Goal: Information Seeking & Learning: Check status

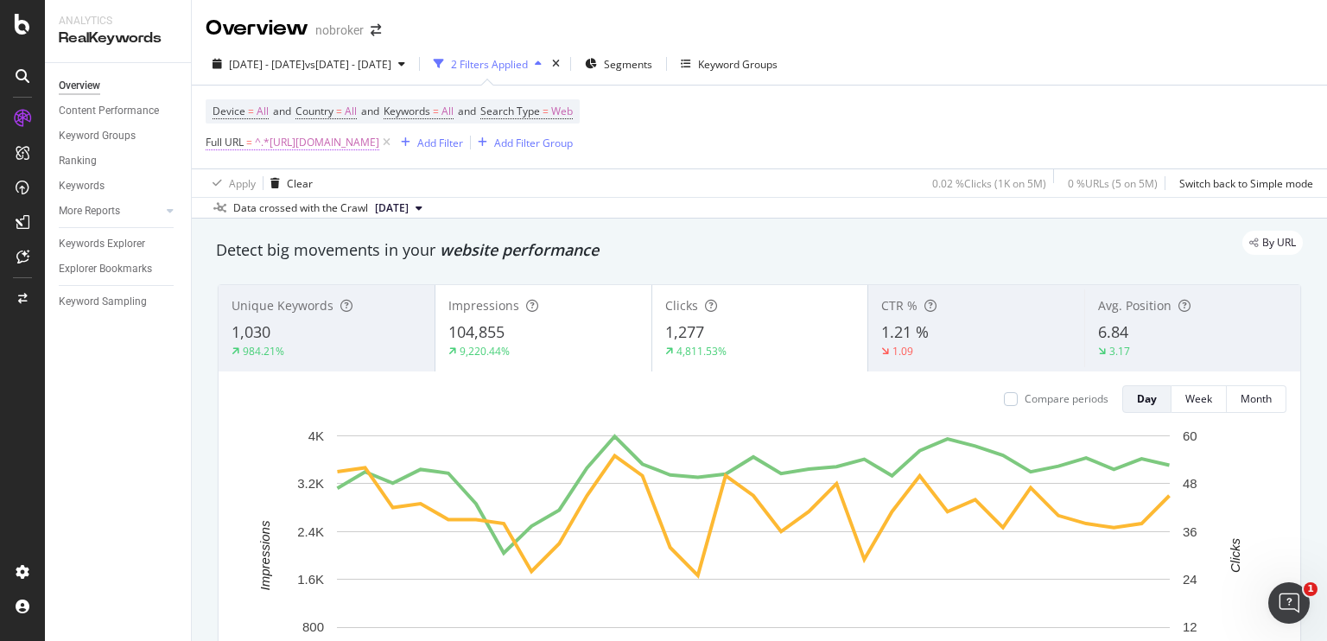
click at [283, 141] on span "^.*[URL][DOMAIN_NAME]" at bounding box center [317, 142] width 124 height 24
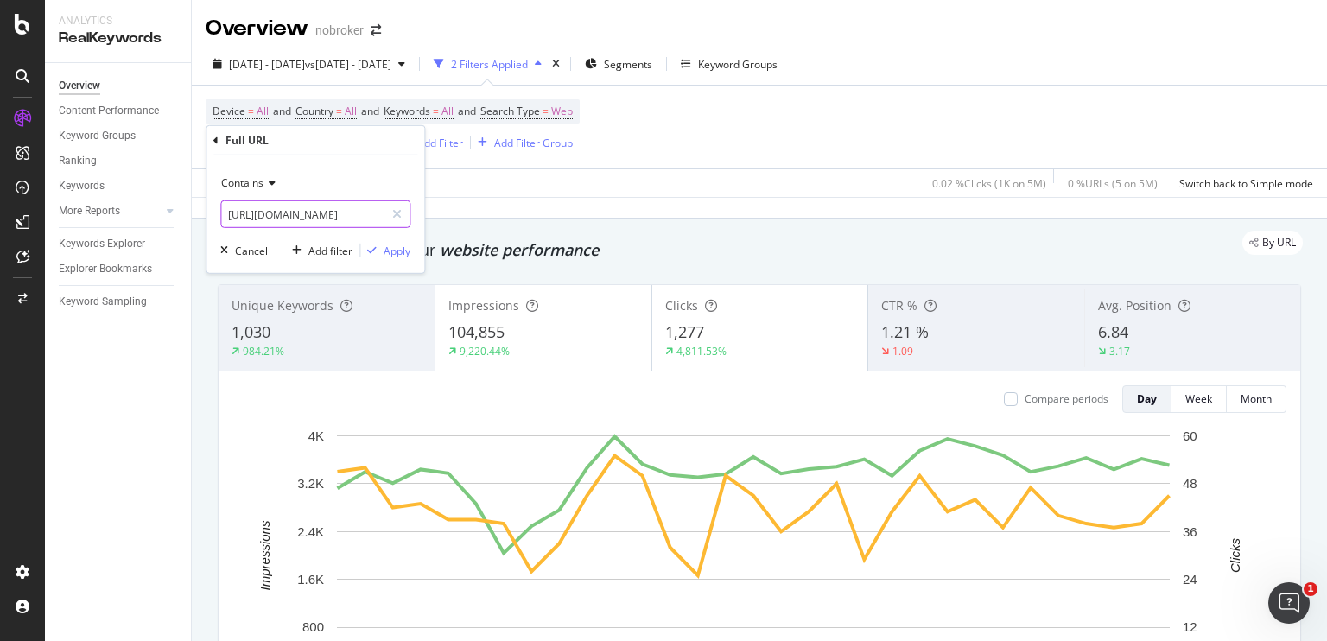
click at [251, 220] on input "[URL][DOMAIN_NAME]" at bounding box center [302, 214] width 163 height 28
paste input "[URL][DOMAIN_NAME]"
type input "[URL][DOMAIN_NAME]"
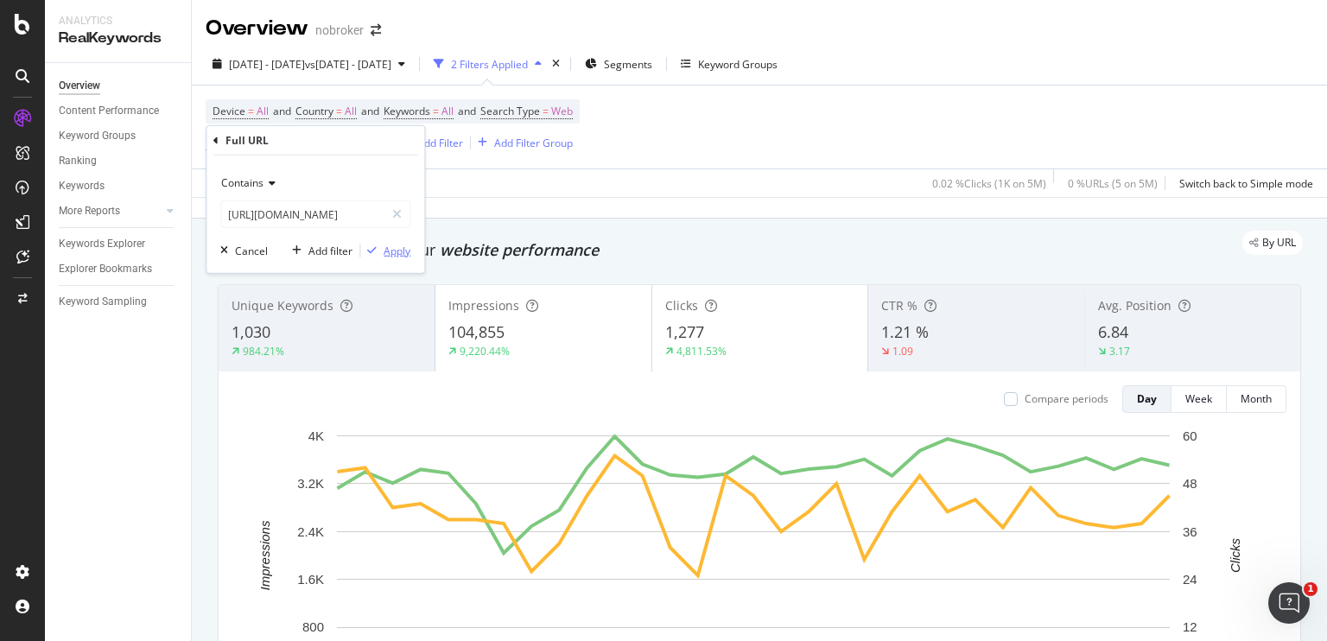
scroll to position [0, 0]
click at [401, 246] on div "Apply" at bounding box center [397, 250] width 27 height 15
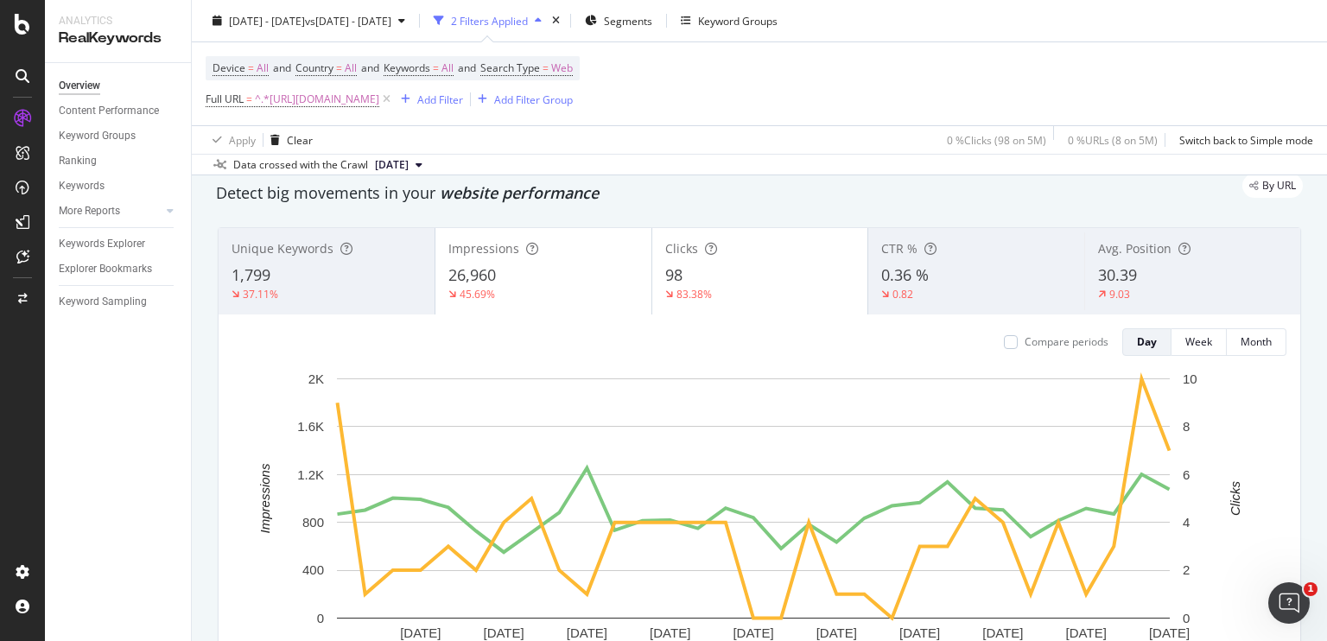
scroll to position [62, 0]
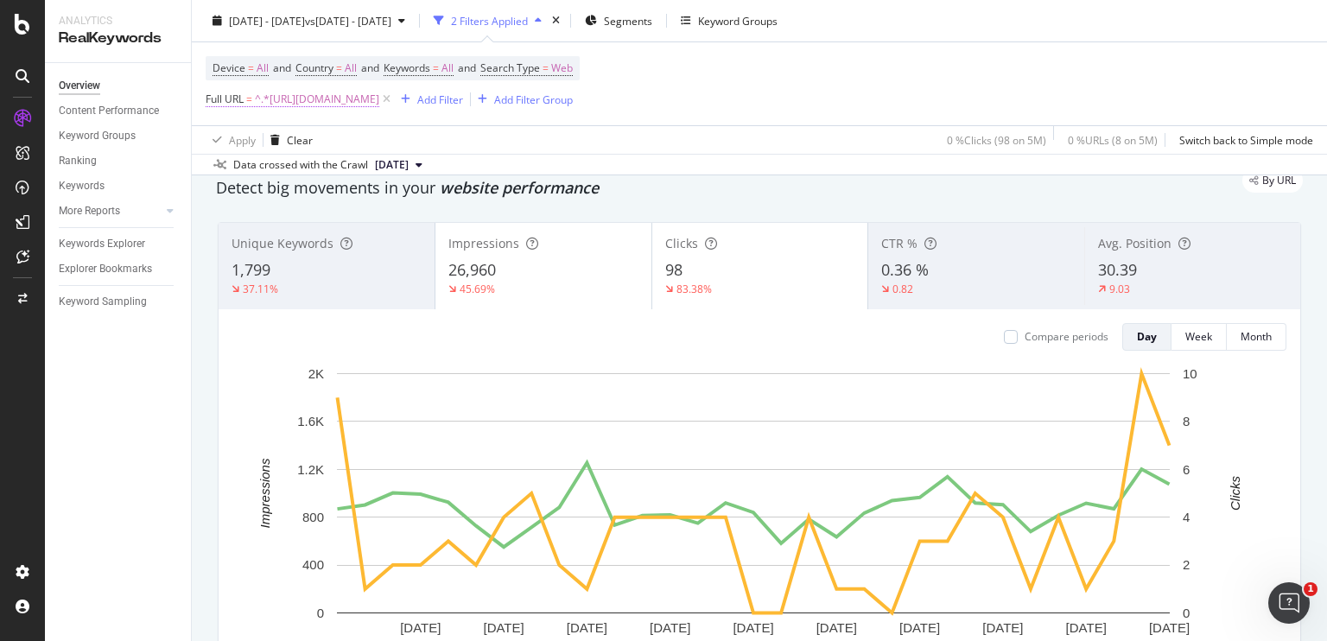
click at [379, 102] on span "^.*[URL][DOMAIN_NAME]" at bounding box center [317, 99] width 124 height 24
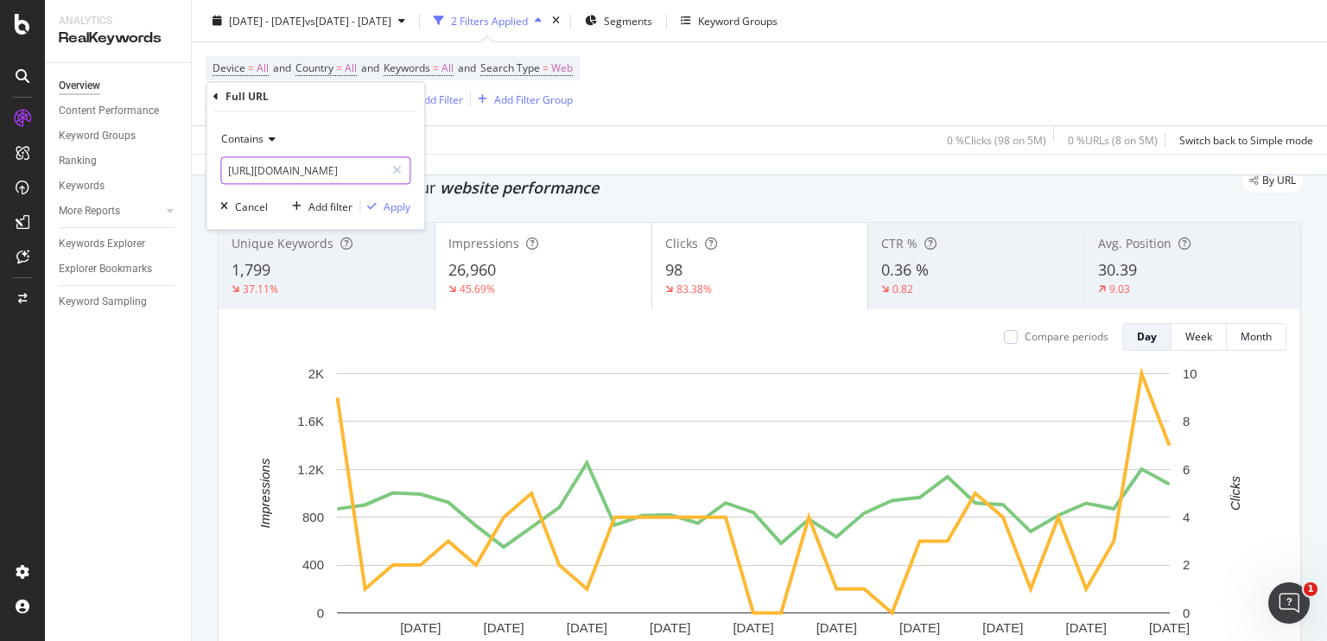
click at [362, 172] on input "[URL][DOMAIN_NAME]" at bounding box center [302, 171] width 163 height 28
drag, startPoint x: 359, startPoint y: 170, endPoint x: 570, endPoint y: 134, distance: 213.9
click at [570, 134] on body "Analytics RealKeywords Overview Content Performance Keyword Groups Ranking Keyw…" at bounding box center [663, 320] width 1327 height 641
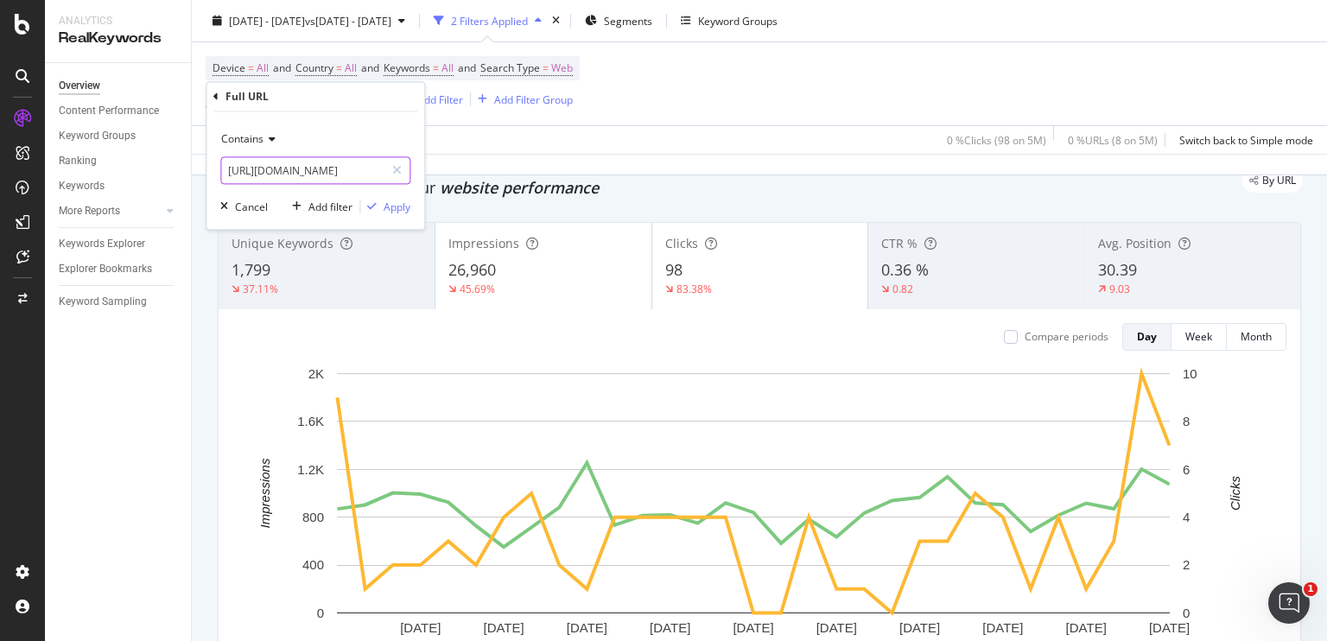
type input "[URL][DOMAIN_NAME]"
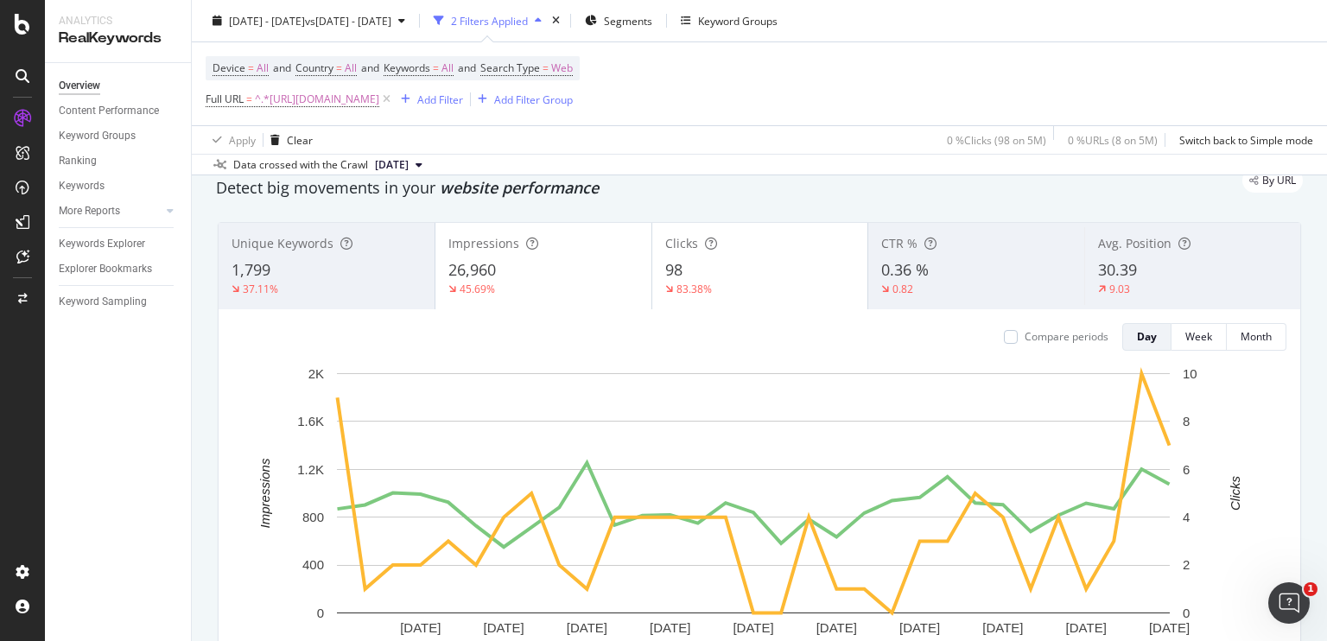
click at [467, 126] on div "Apply Clear 0 % Clicks ( 98 on 5M ) 0 % URLs ( 8 on 5M ) Switch back to Simple …" at bounding box center [759, 139] width 1135 height 29
click at [326, 99] on span "^.*[URL][DOMAIN_NAME]" at bounding box center [317, 99] width 124 height 24
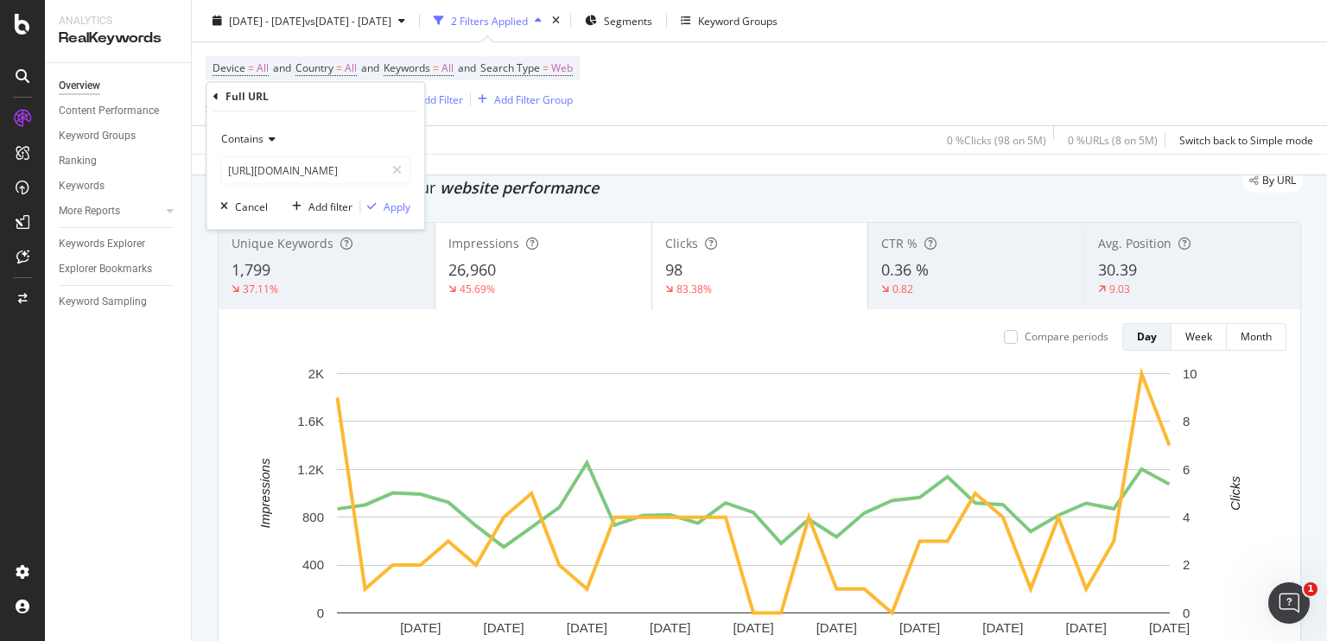
click at [253, 143] on span "Contains" at bounding box center [242, 139] width 42 height 15
click at [219, 98] on div "Full URL" at bounding box center [315, 96] width 204 height 29
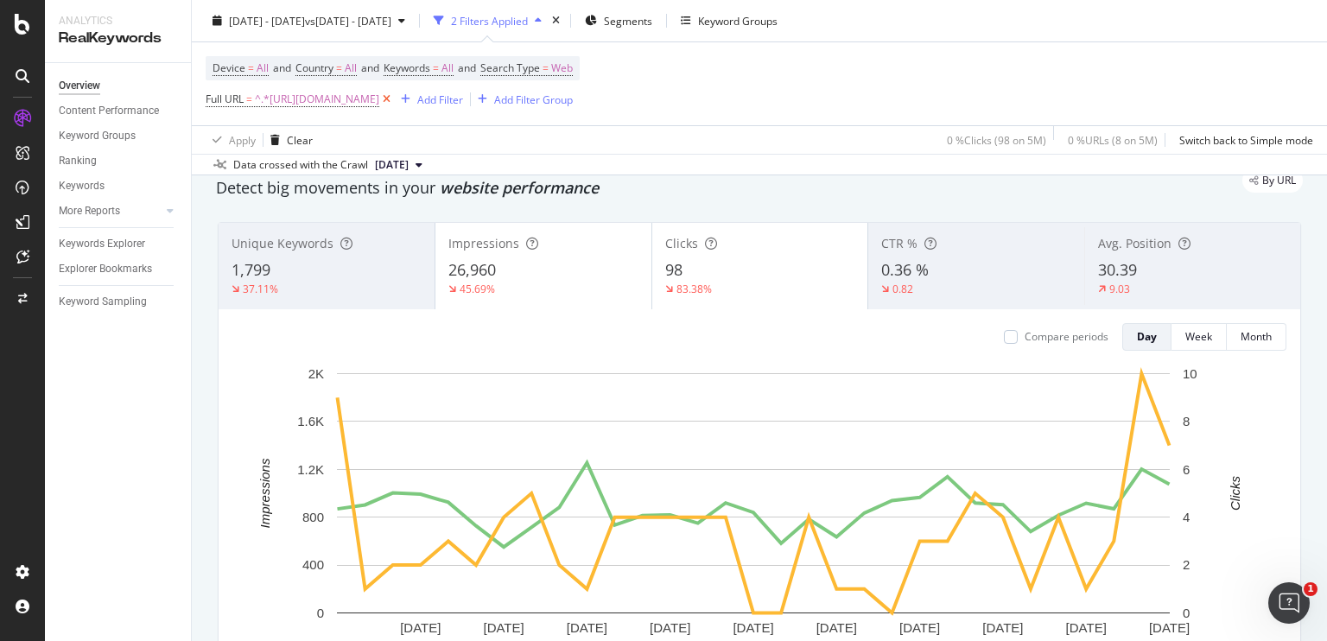
click at [394, 97] on icon at bounding box center [386, 99] width 15 height 17
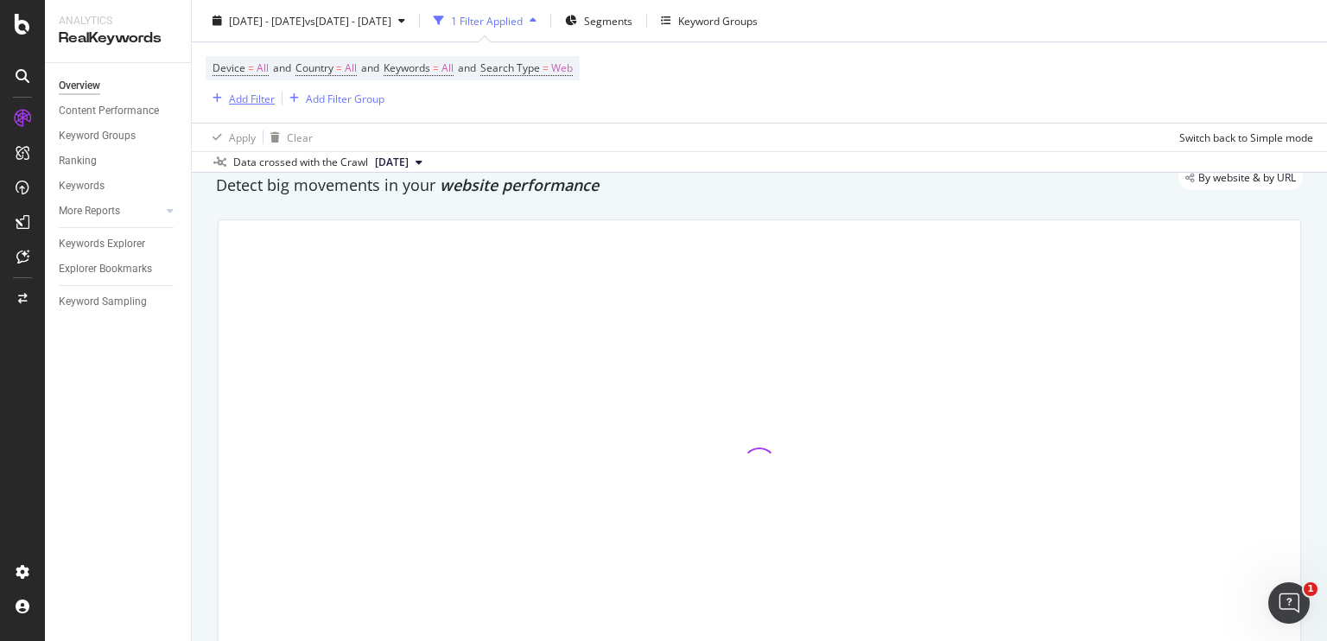
scroll to position [60, 0]
click at [245, 95] on div "Add Filter" at bounding box center [252, 98] width 46 height 15
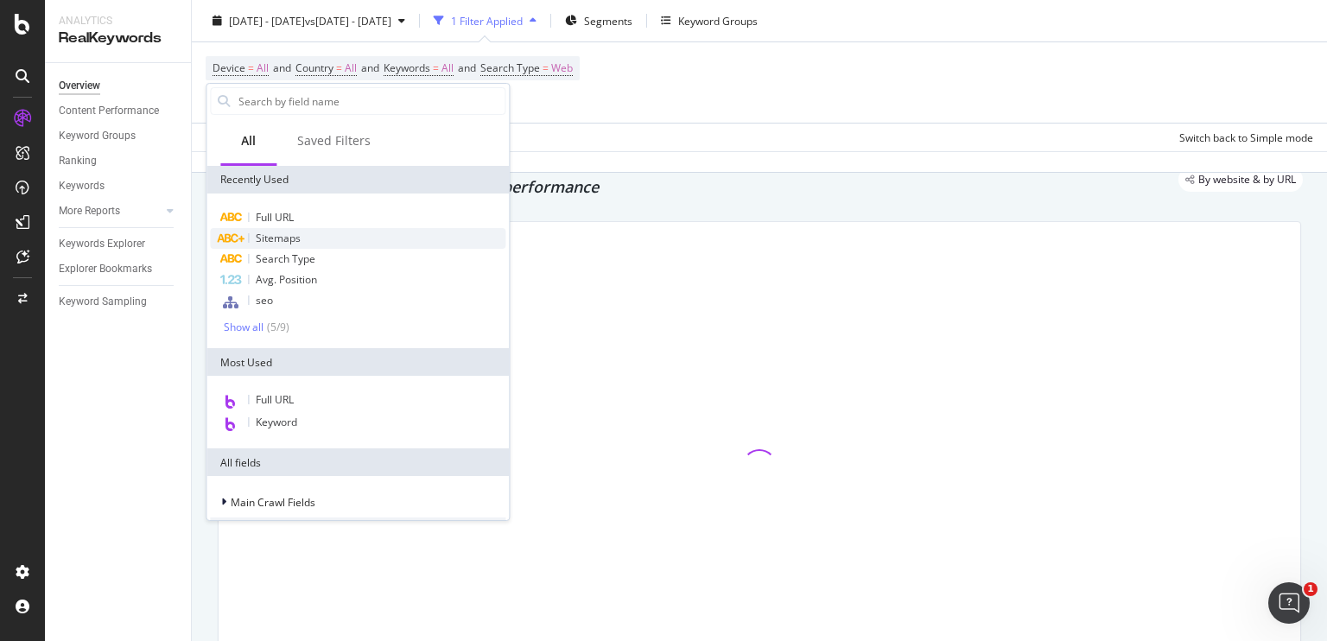
click at [277, 235] on span "Sitemaps" at bounding box center [278, 238] width 45 height 15
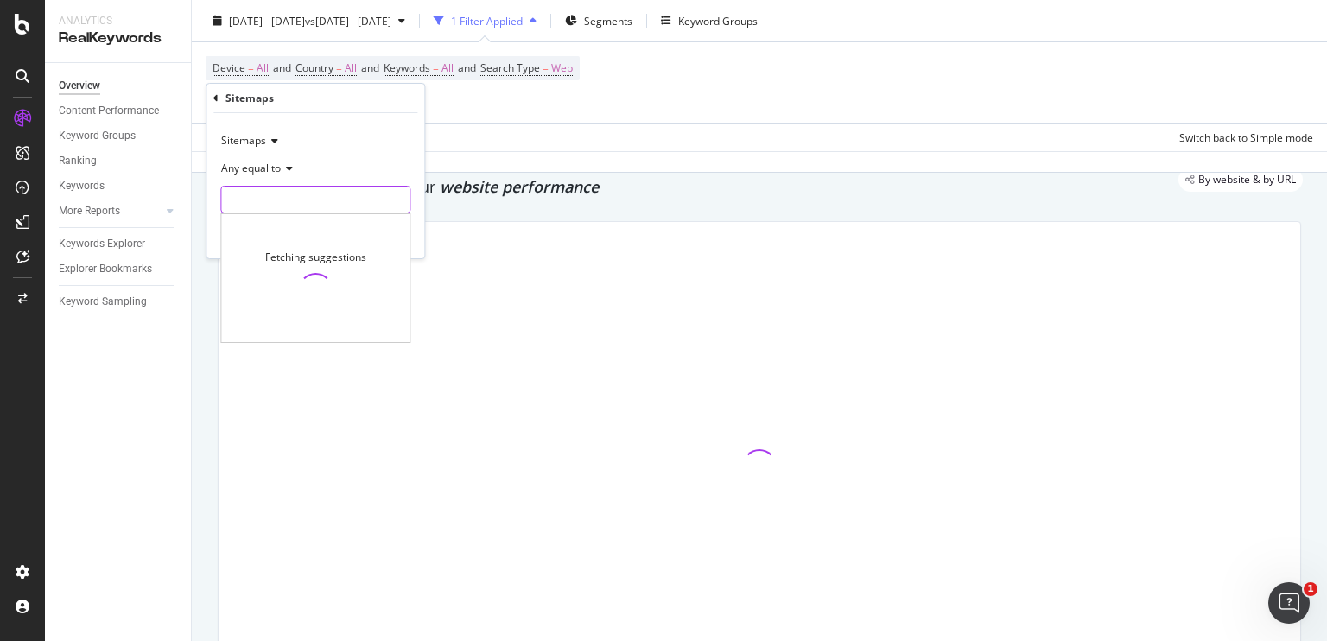
click at [282, 202] on input "text" at bounding box center [315, 200] width 188 height 28
paste input "[URL][DOMAIN_NAME]"
click at [240, 196] on input "[URL][DOMAIN_NAME]" at bounding box center [302, 200] width 163 height 28
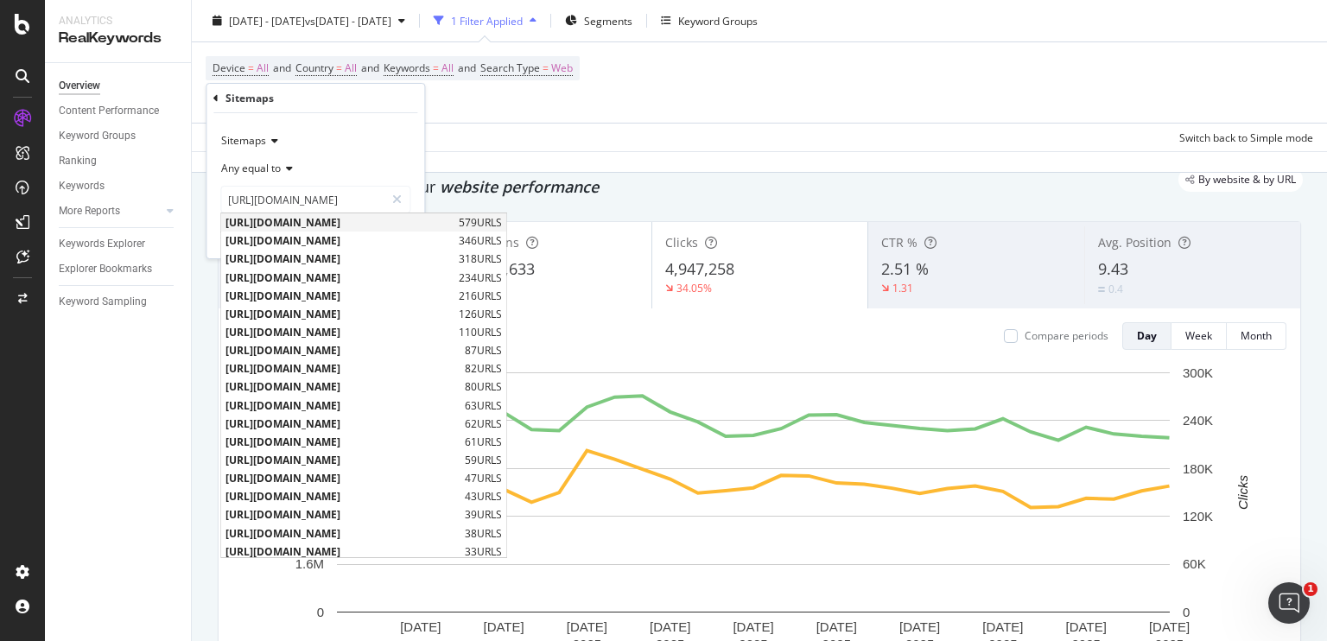
click at [454, 221] on span "[URL][DOMAIN_NAME]" at bounding box center [339, 222] width 229 height 15
type input "[URL][DOMAIN_NAME]"
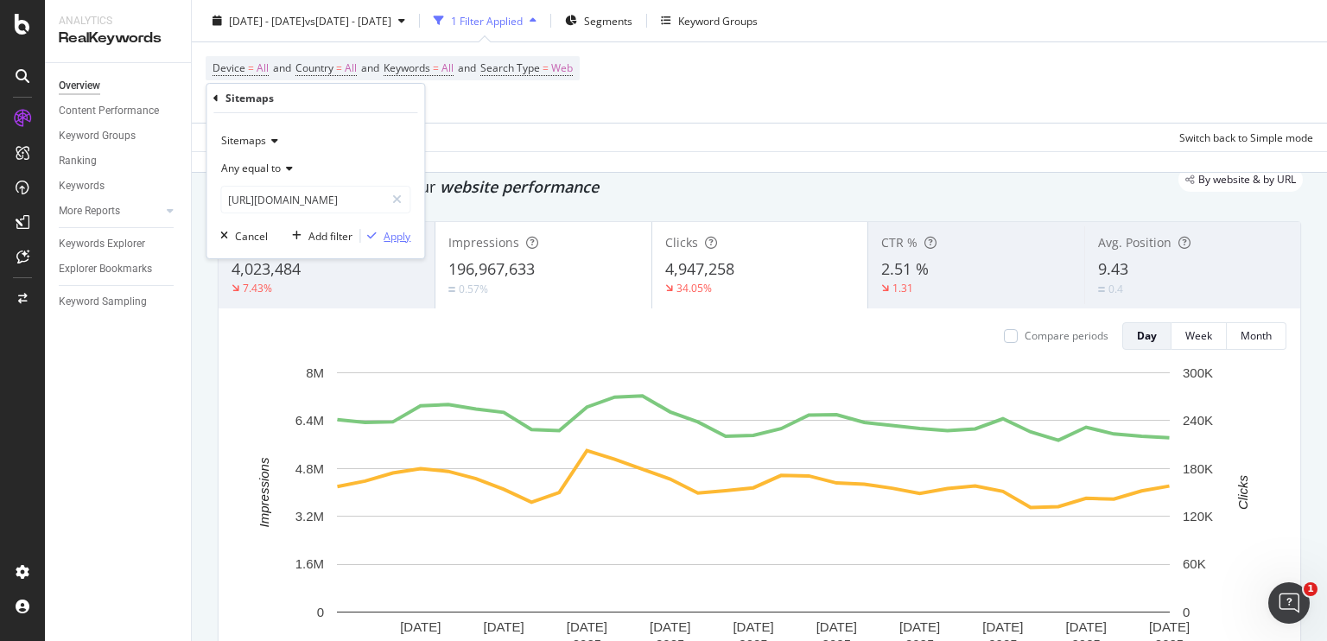
click at [394, 238] on div "Apply" at bounding box center [397, 236] width 27 height 15
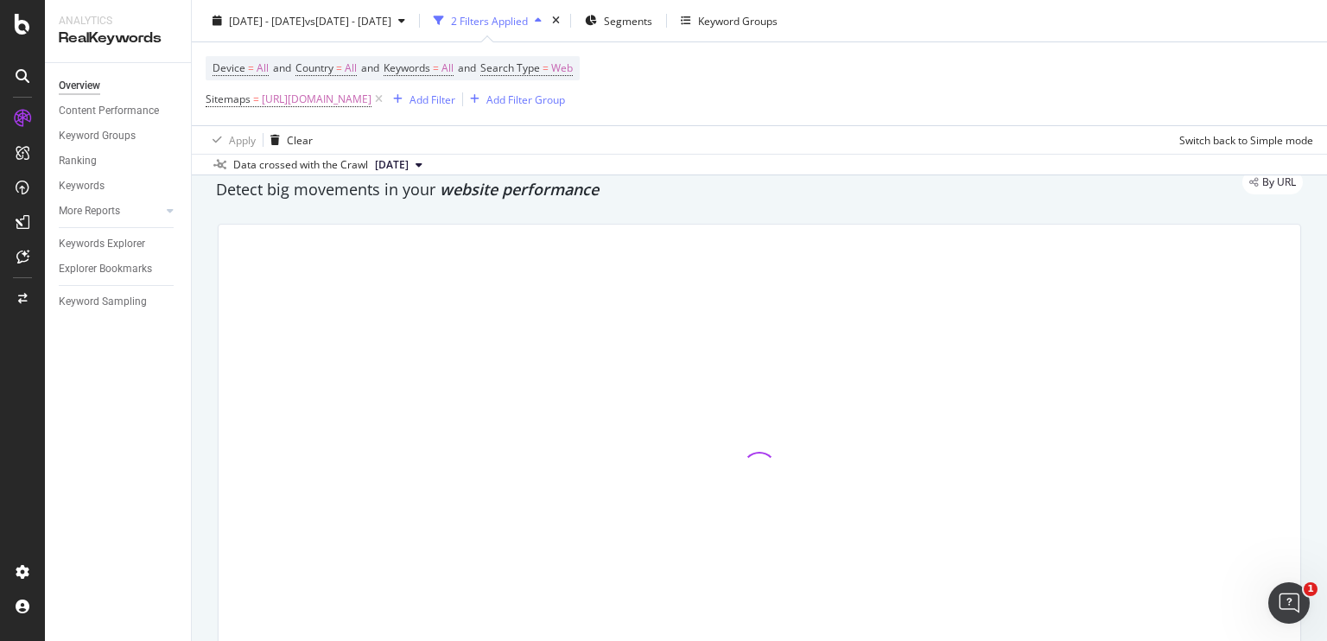
scroll to position [62, 0]
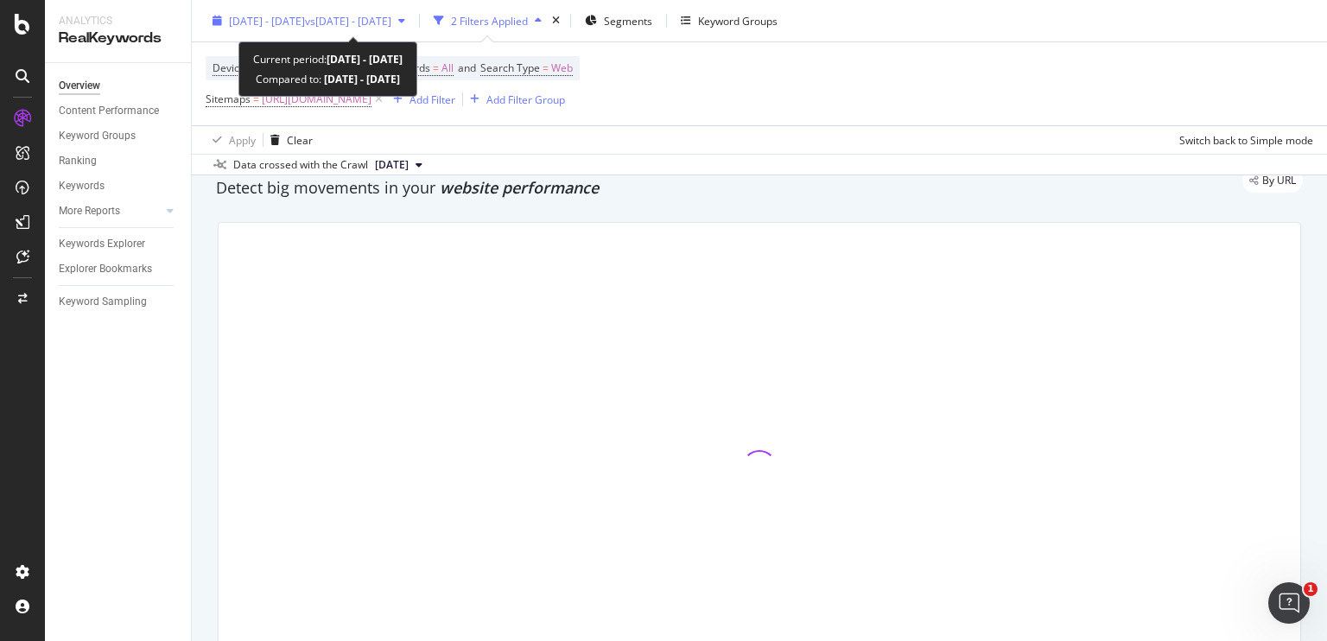
click at [355, 28] on div "[DATE] - [DATE] vs [DATE] - [DATE]" at bounding box center [309, 21] width 206 height 26
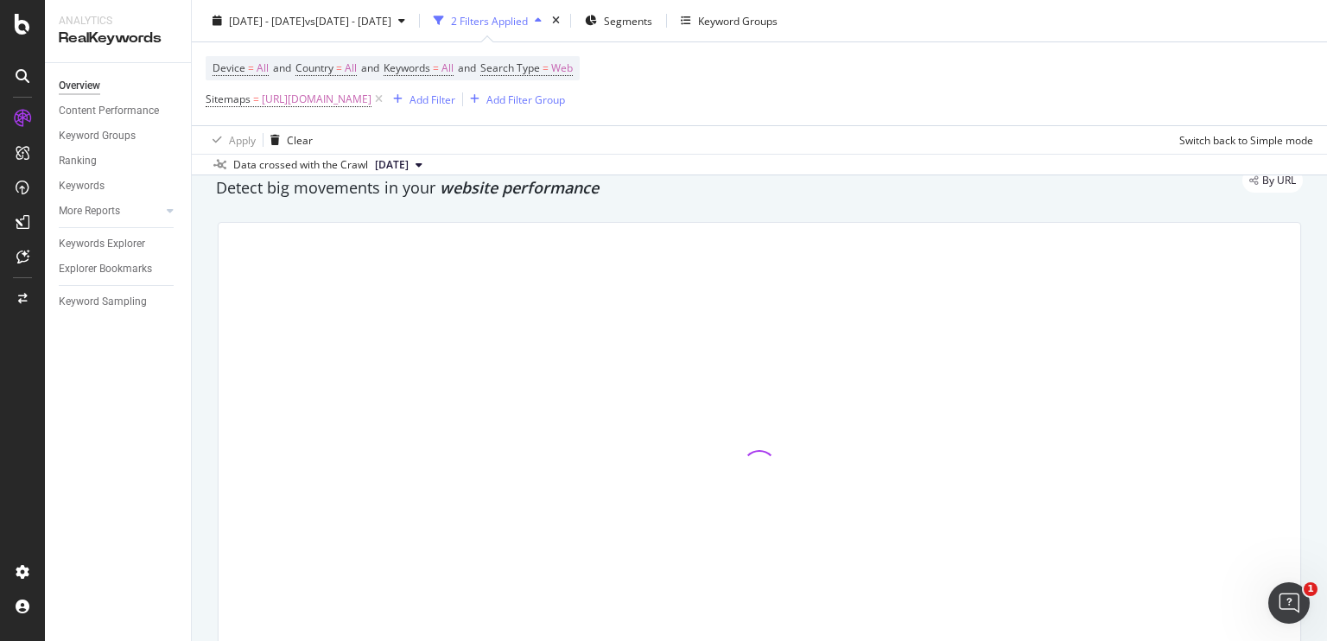
click at [640, 143] on div "Apply Clear Switch back to Simple mode" at bounding box center [759, 139] width 1135 height 29
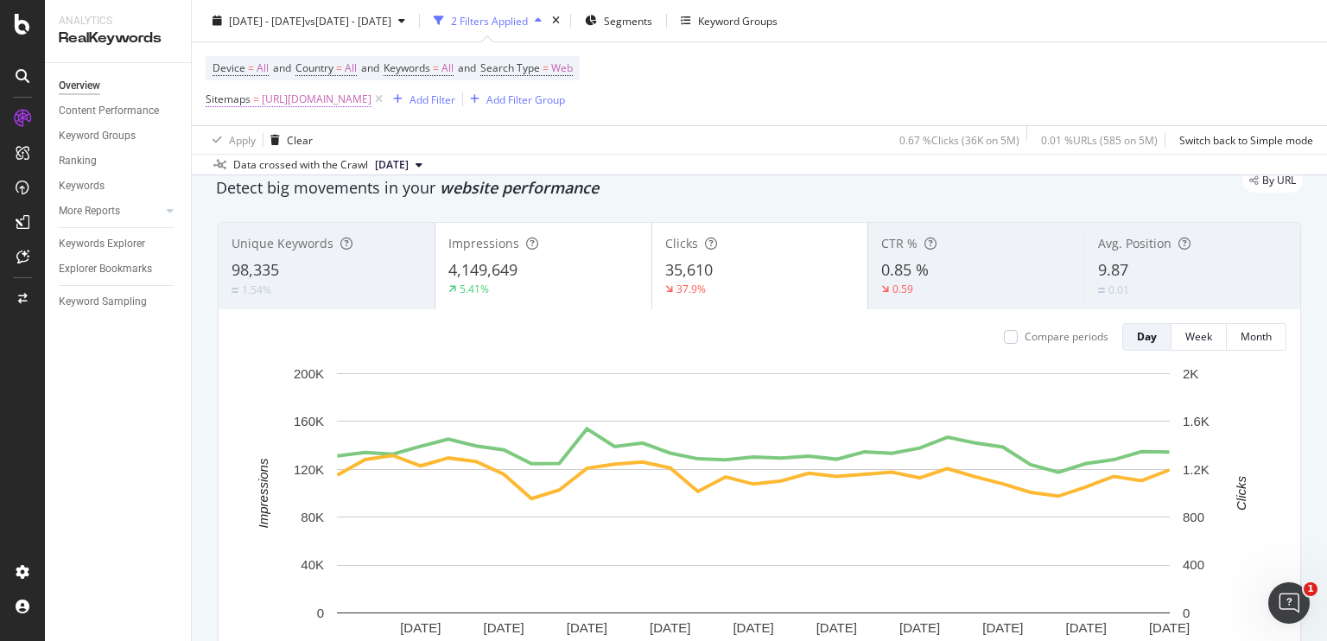
click at [333, 105] on span "[URL][DOMAIN_NAME]" at bounding box center [317, 99] width 110 height 24
click at [479, 128] on div "Apply Clear 0.67 % Clicks ( 36K on 5M ) 0.01 % URLs ( 585 on 5M ) Switch back t…" at bounding box center [759, 139] width 1135 height 29
click at [371, 100] on span "[URL][DOMAIN_NAME]" at bounding box center [317, 99] width 110 height 24
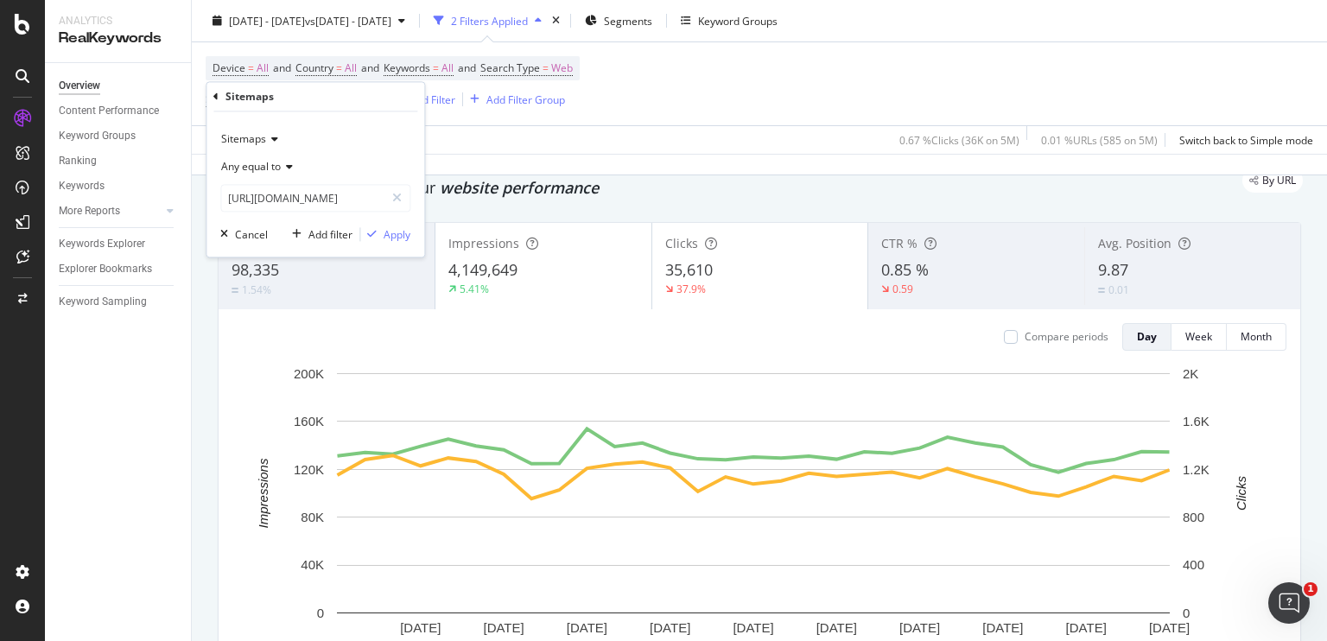
click at [289, 163] on icon at bounding box center [287, 167] width 12 height 10
click at [279, 136] on div "Sitemaps" at bounding box center [315, 140] width 190 height 28
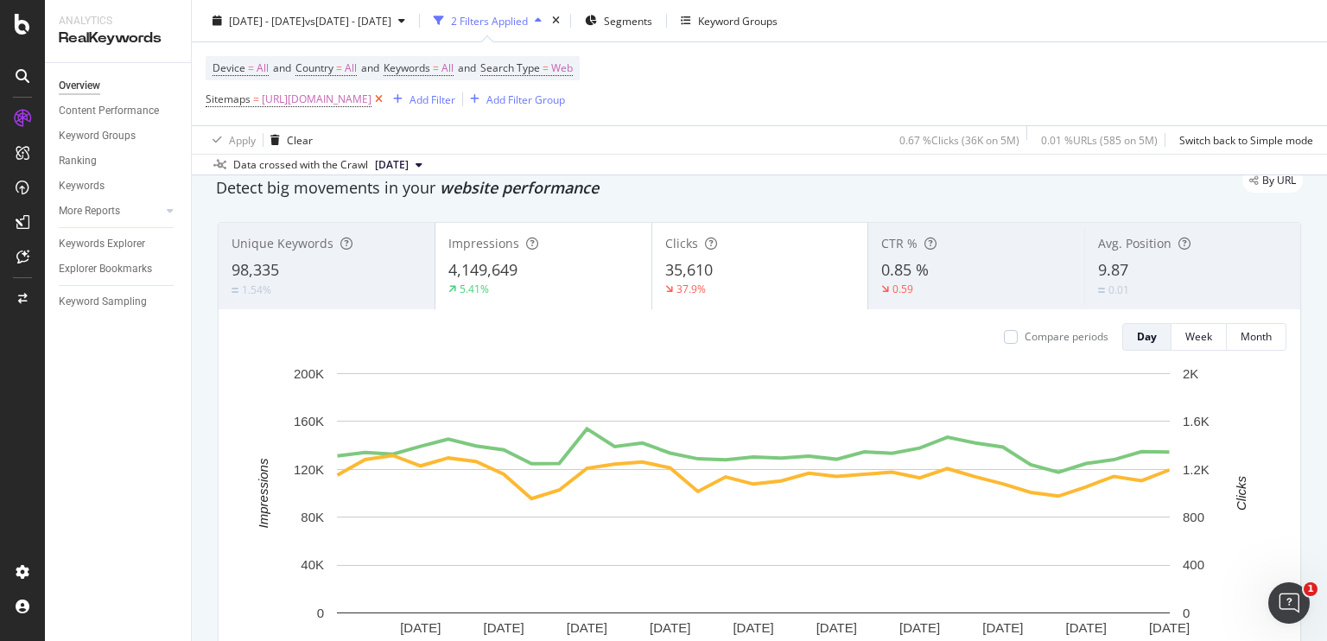
click at [386, 96] on icon at bounding box center [378, 99] width 15 height 17
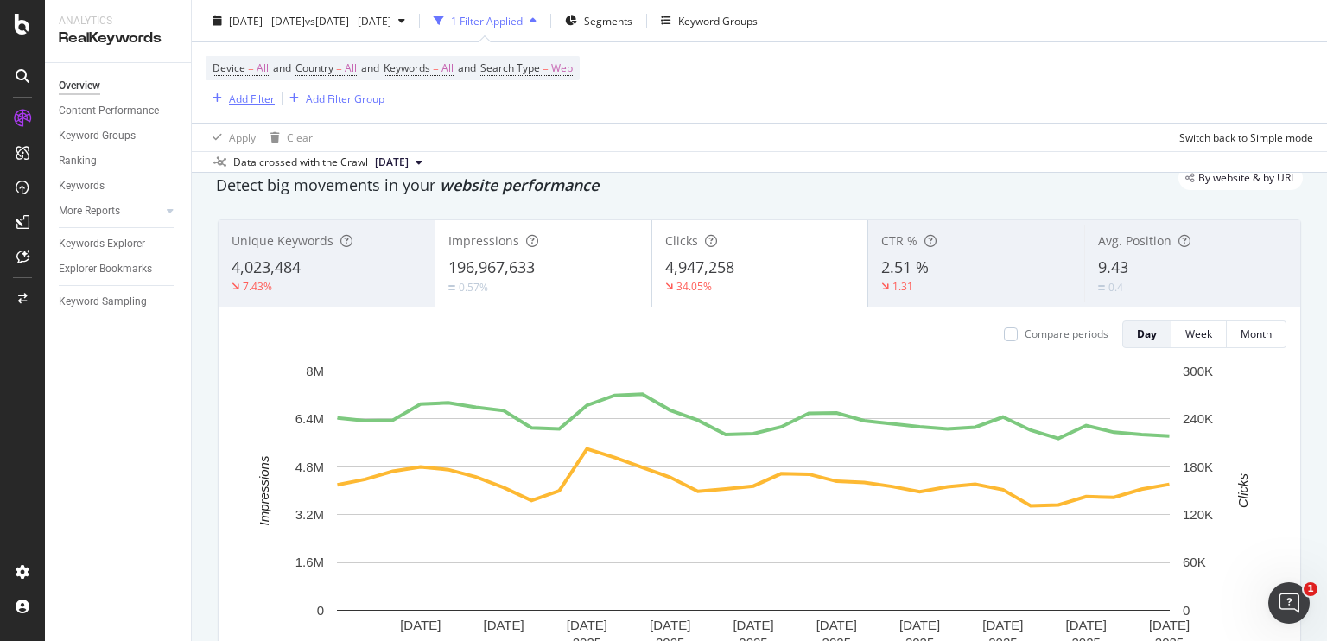
click at [231, 100] on div "Add Filter" at bounding box center [252, 98] width 46 height 15
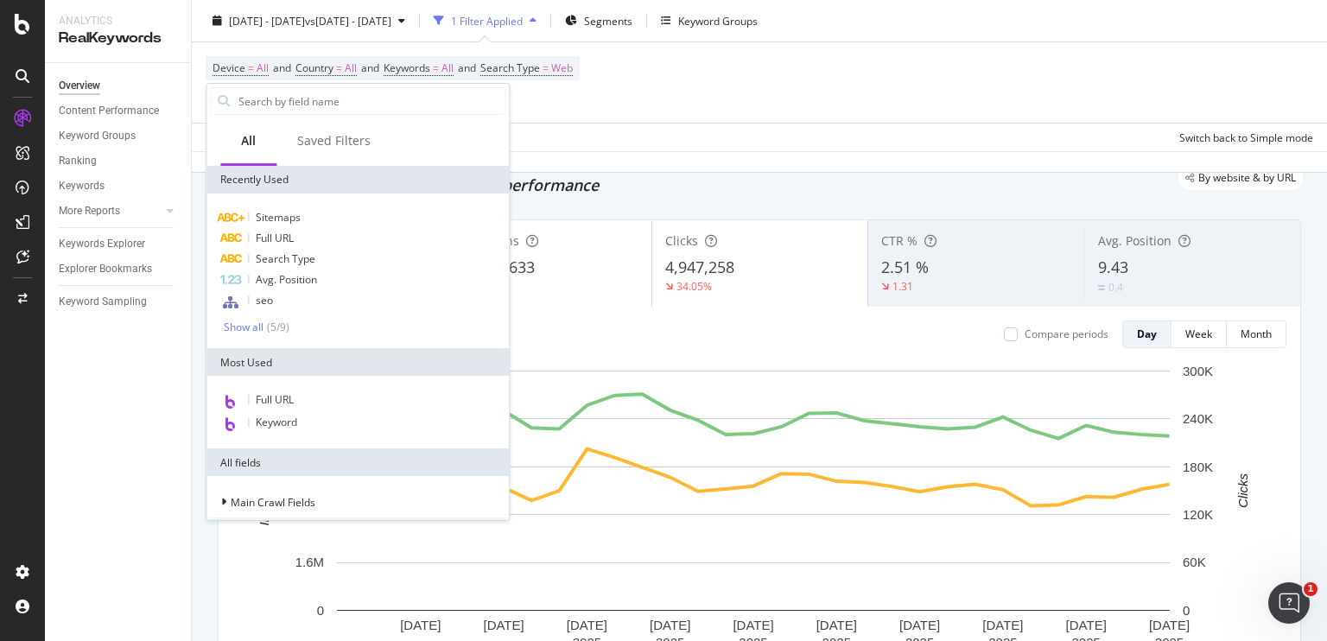
scroll to position [60, 0]
click at [286, 234] on span "Full URL" at bounding box center [275, 238] width 38 height 15
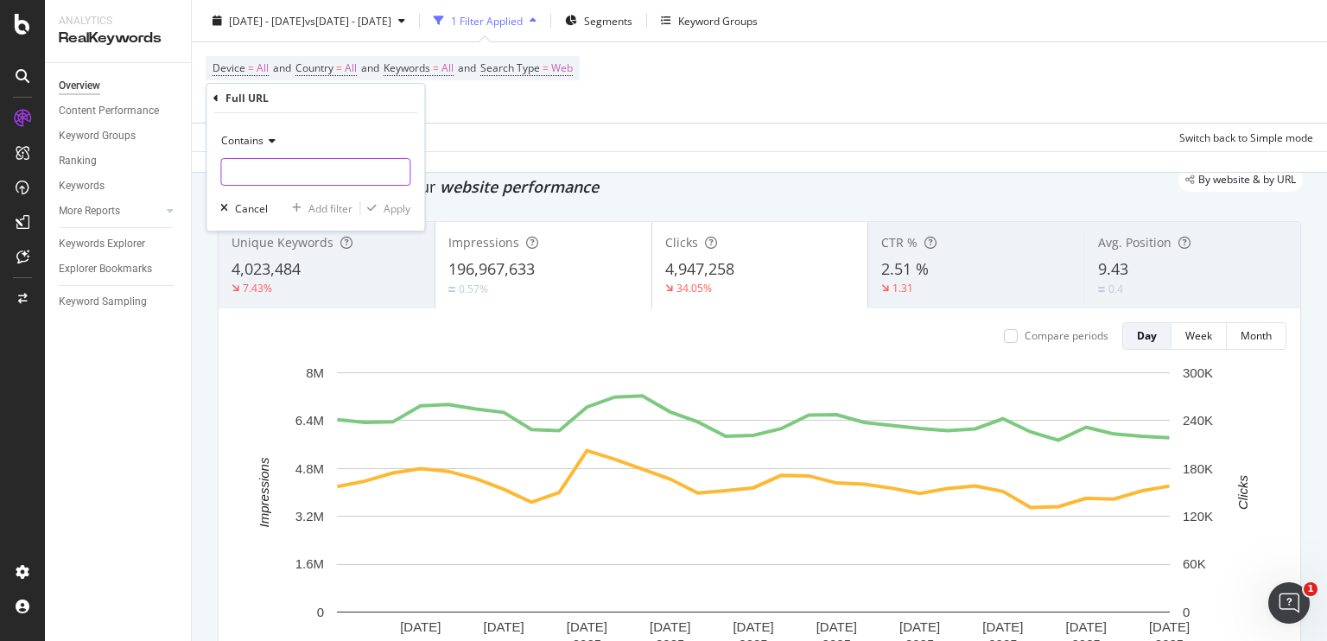
click at [318, 182] on input "text" at bounding box center [315, 172] width 188 height 28
paste input "[URL][DOMAIN_NAME]"
type input "[URL][DOMAIN_NAME]"
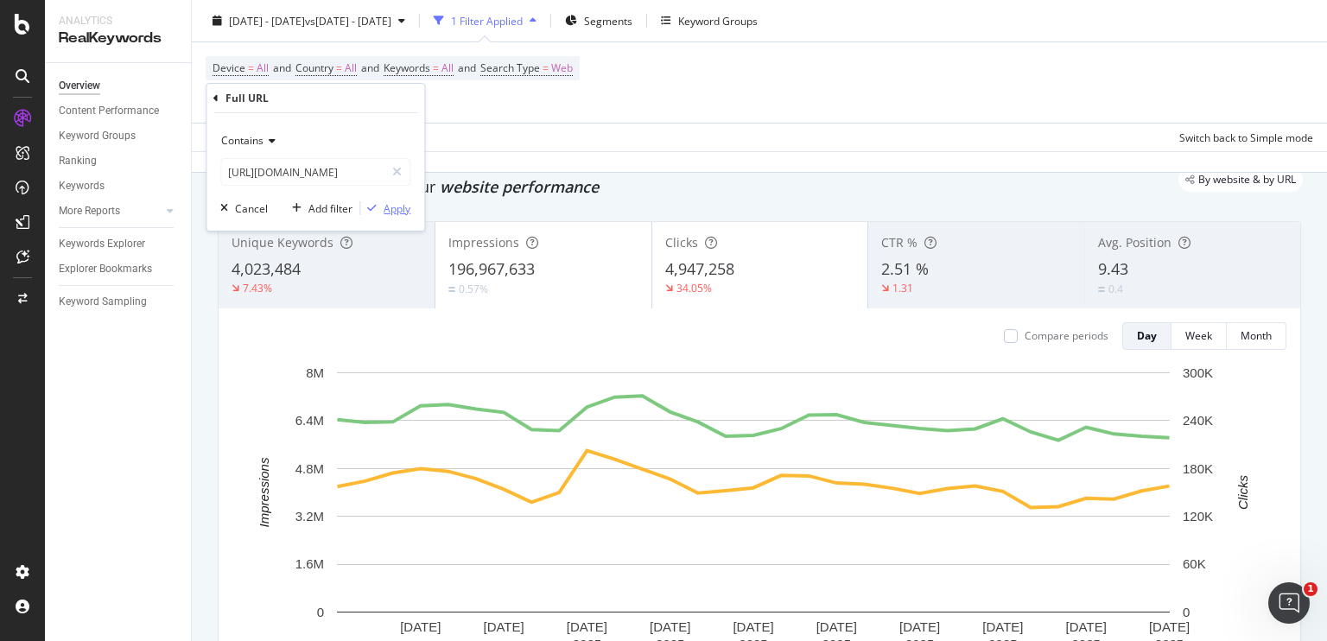
click at [402, 212] on div "Apply" at bounding box center [397, 208] width 27 height 15
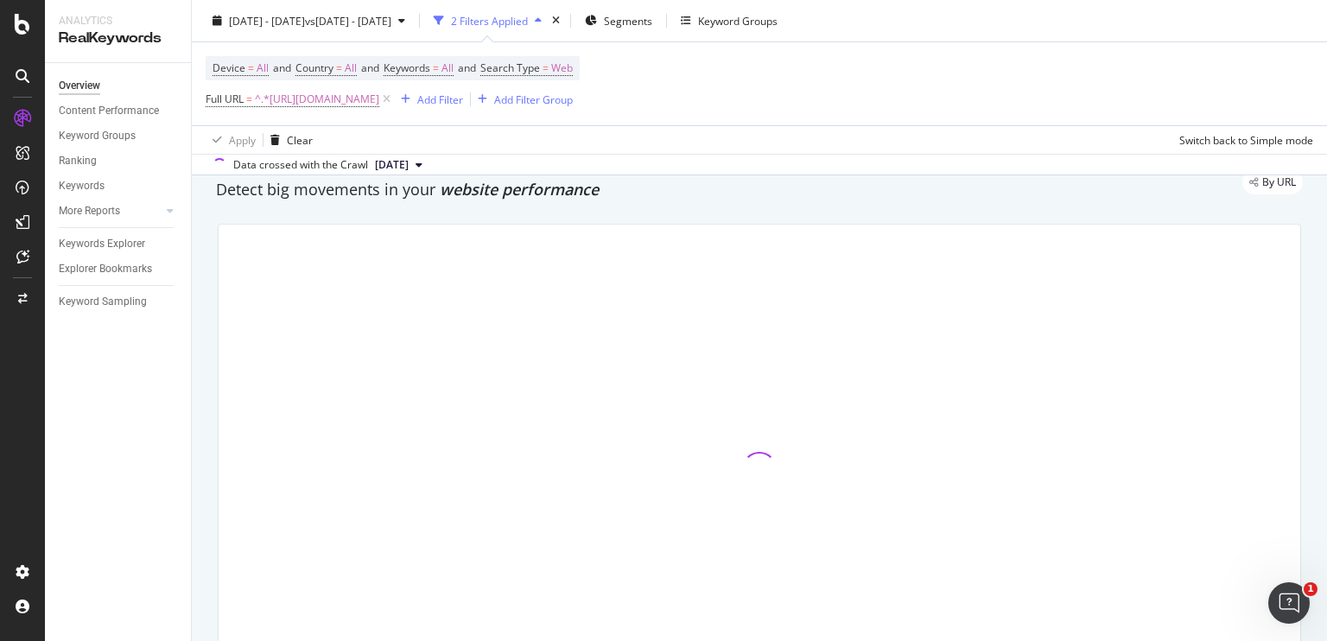
scroll to position [62, 0]
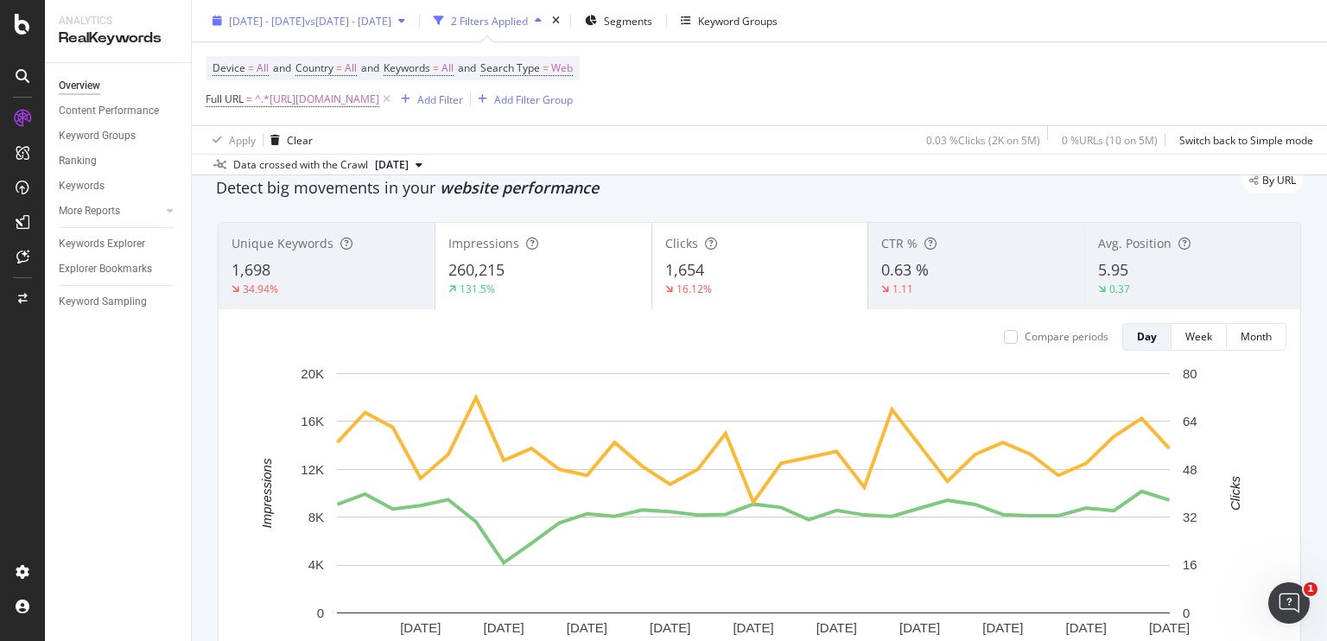
click at [391, 20] on span "vs [DATE] - [DATE]" at bounding box center [348, 20] width 86 height 15
click at [580, 58] on div "Device = All and Country = All and Keywords = All and Search Type = Web Full UR…" at bounding box center [393, 83] width 374 height 55
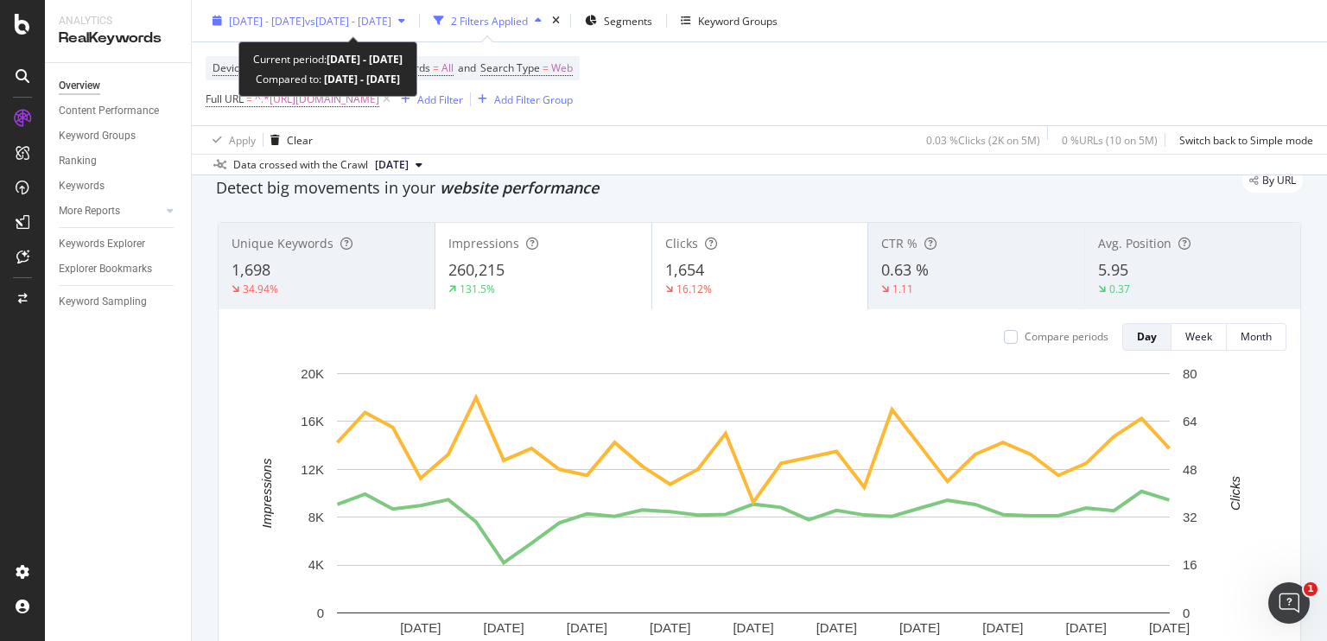
click at [383, 19] on span "vs [DATE] - [DATE]" at bounding box center [348, 20] width 86 height 15
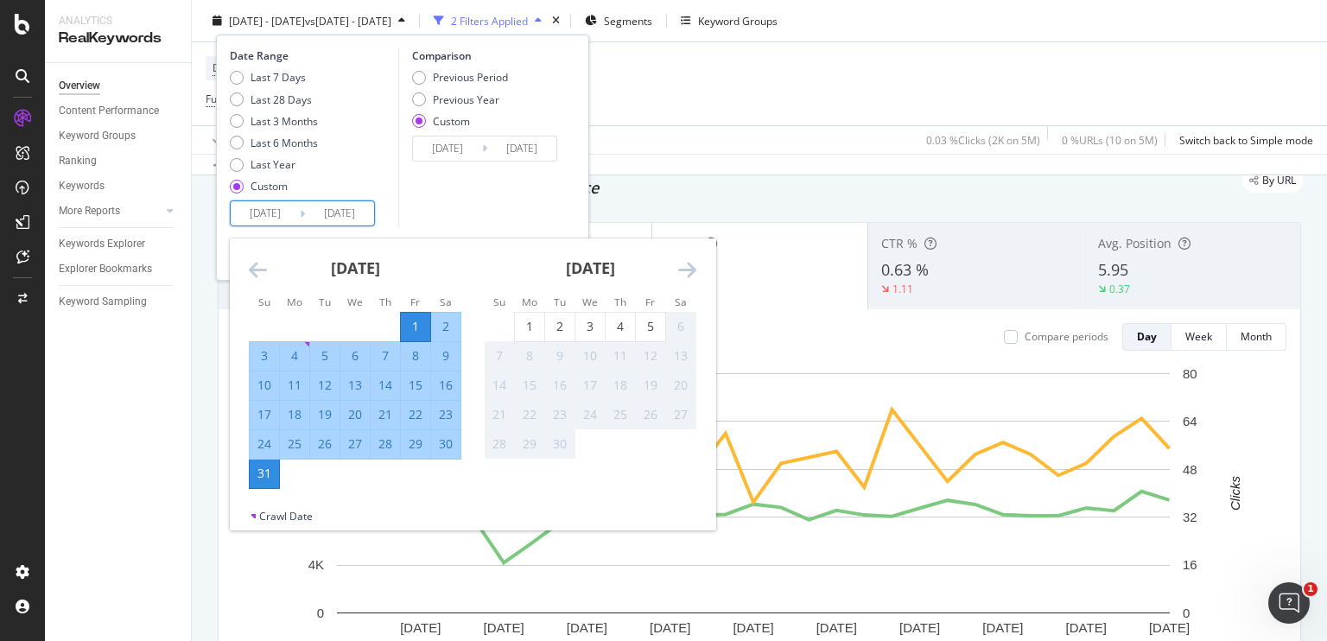
click at [320, 208] on input "[DATE]" at bounding box center [339, 213] width 69 height 24
click at [251, 93] on div "Last 28 Days" at bounding box center [281, 99] width 61 height 15
type input "[DATE]"
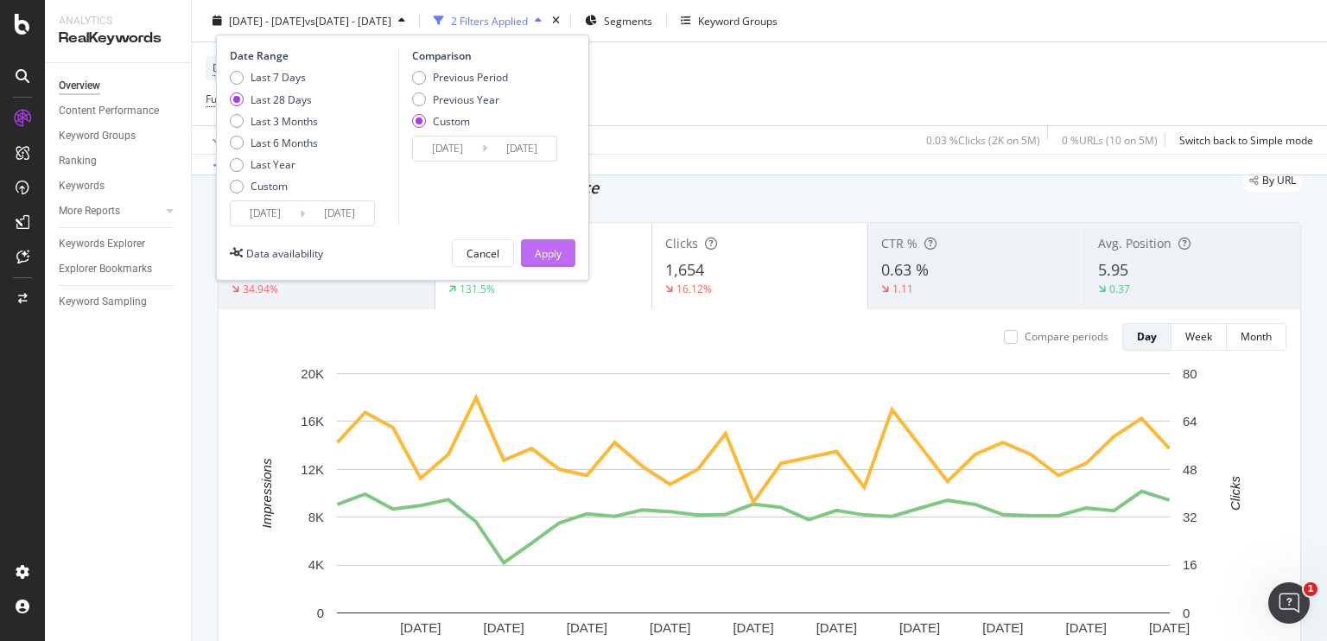
click at [536, 246] on div "Apply" at bounding box center [548, 252] width 27 height 15
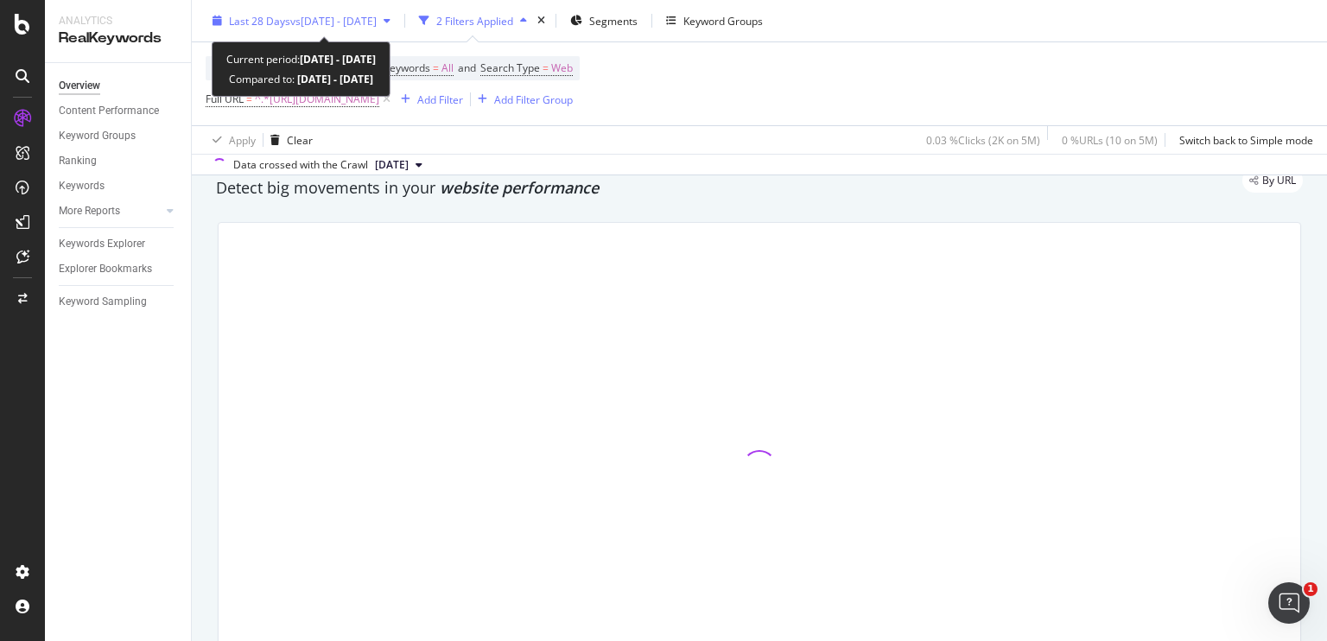
click at [356, 22] on span "vs [DATE] - [DATE]" at bounding box center [333, 20] width 86 height 15
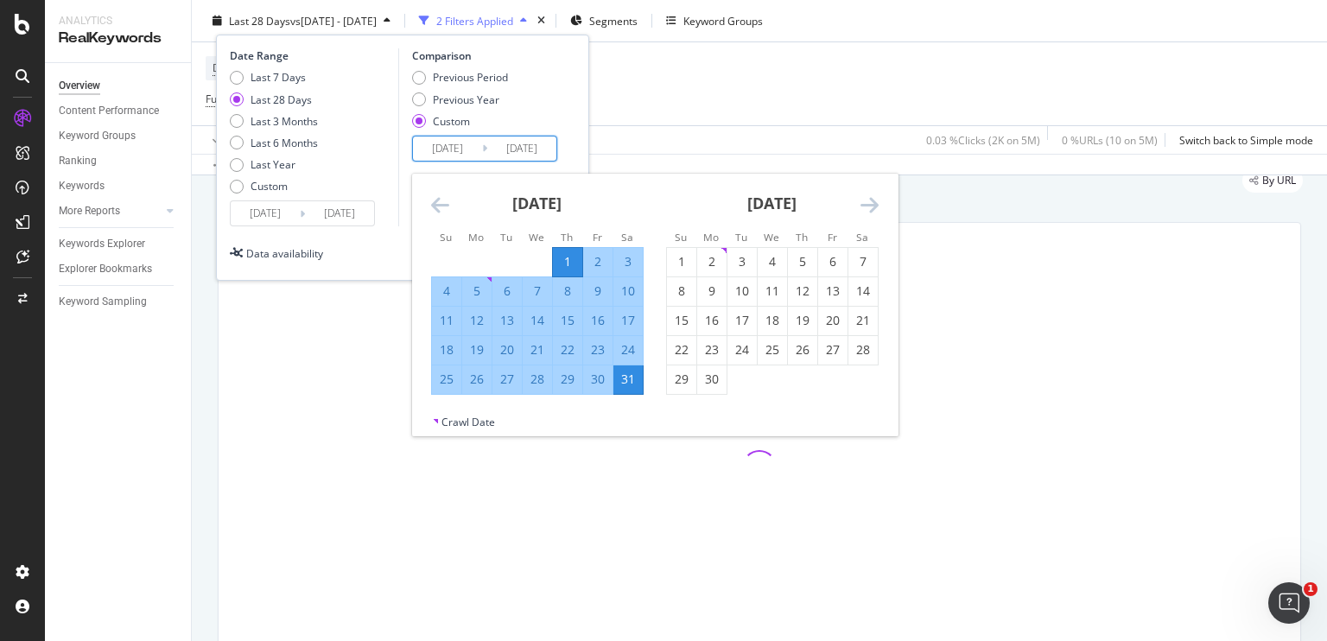
click at [515, 149] on input "[DATE]" at bounding box center [521, 148] width 69 height 24
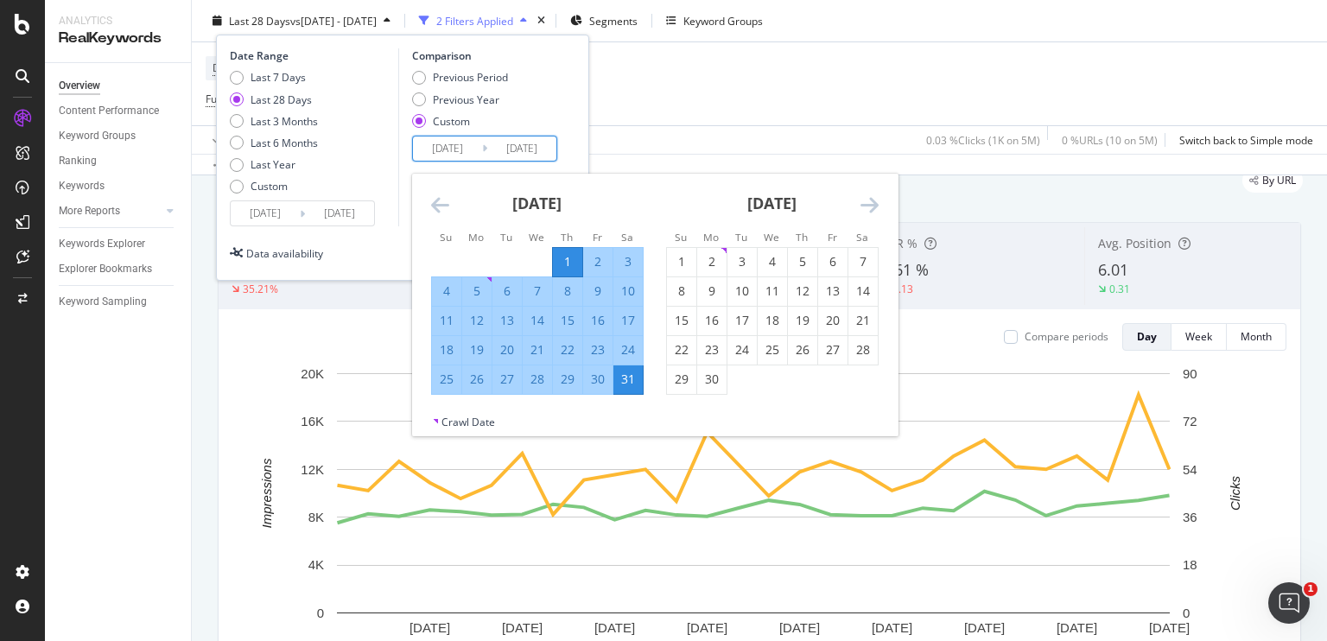
click at [599, 293] on div "9" at bounding box center [597, 290] width 29 height 17
type input "[DATE]"
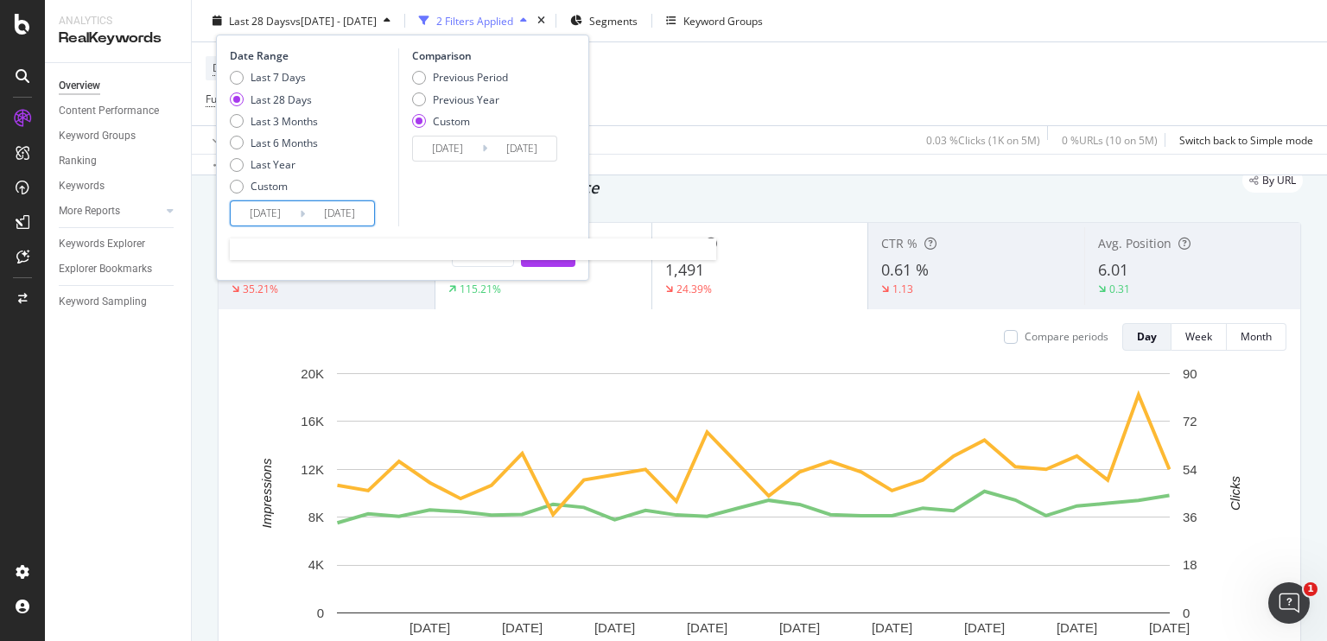
click at [308, 216] on input "[DATE]" at bounding box center [339, 213] width 69 height 24
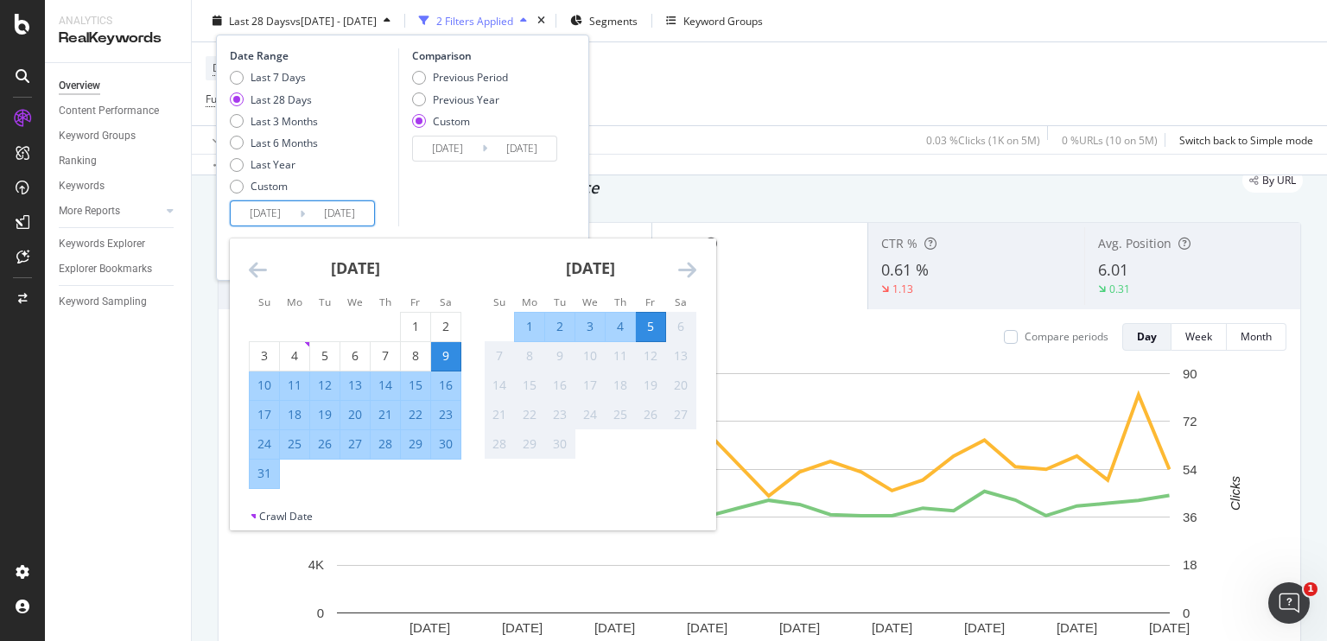
click at [457, 206] on div "Comparison Previous Period Previous Year Custom [DATE] Navigate forward to inte…" at bounding box center [480, 137] width 164 height 178
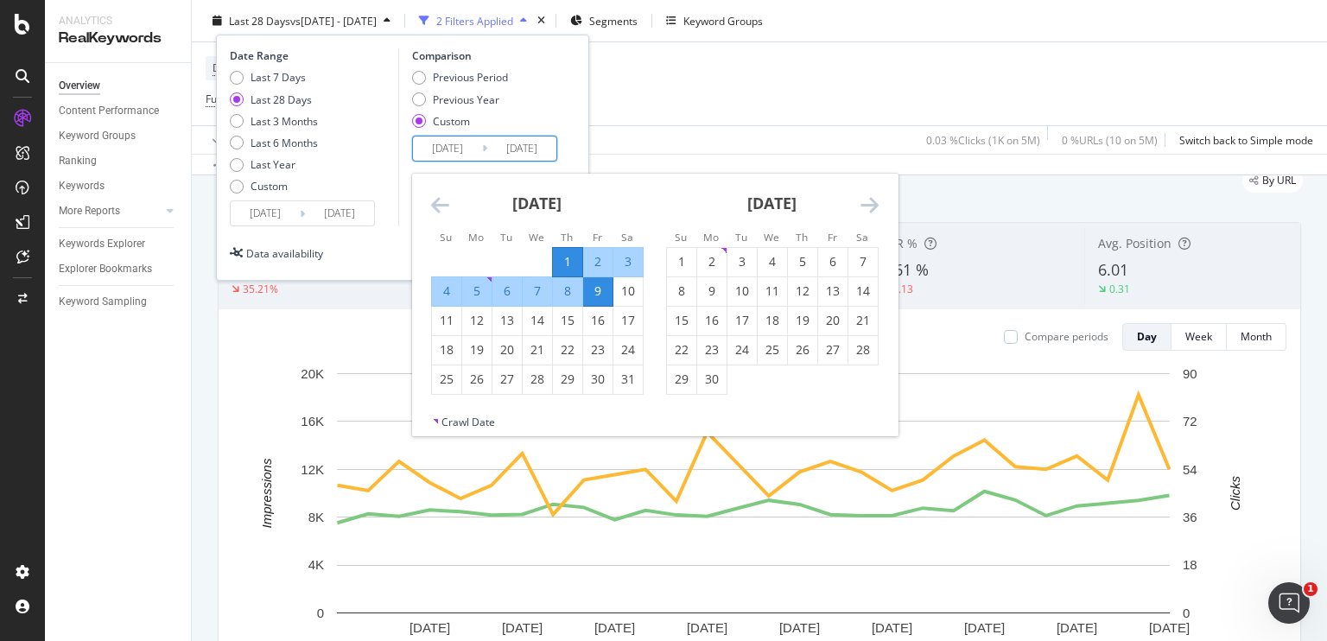
click at [435, 152] on input "[DATE]" at bounding box center [447, 148] width 69 height 24
click at [591, 289] on div "9" at bounding box center [597, 290] width 29 height 17
type input "[DATE]"
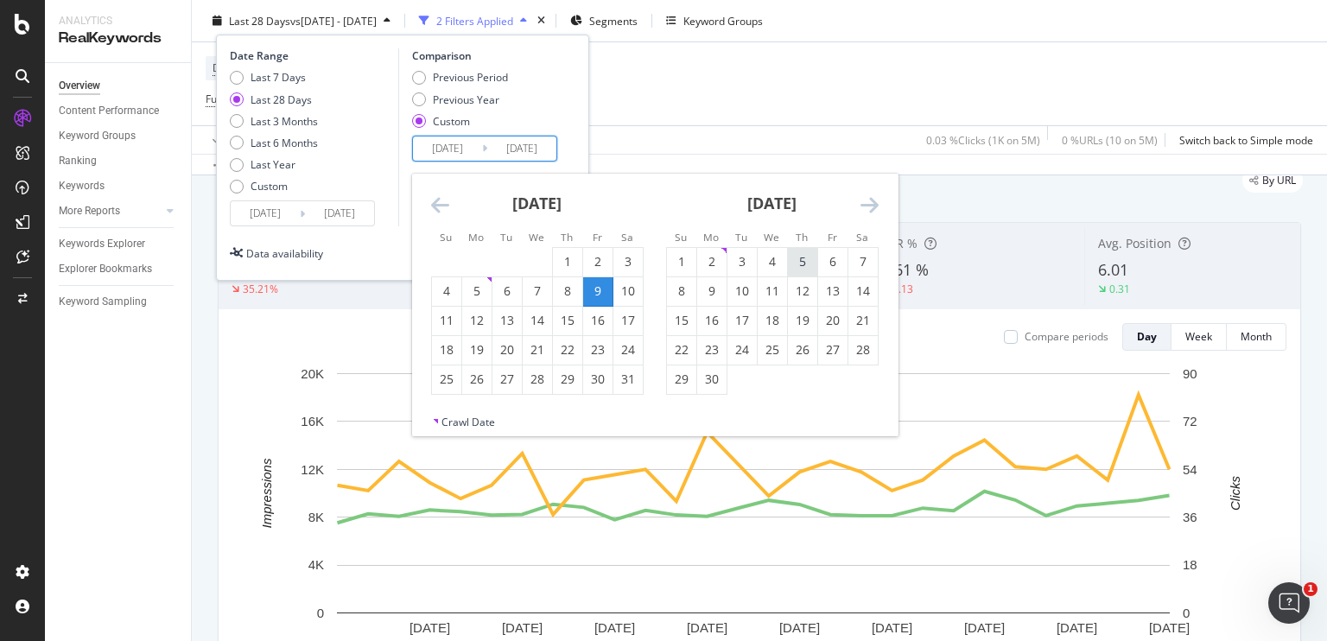
click at [790, 260] on div "5" at bounding box center [802, 261] width 29 height 17
type input "[DATE]"
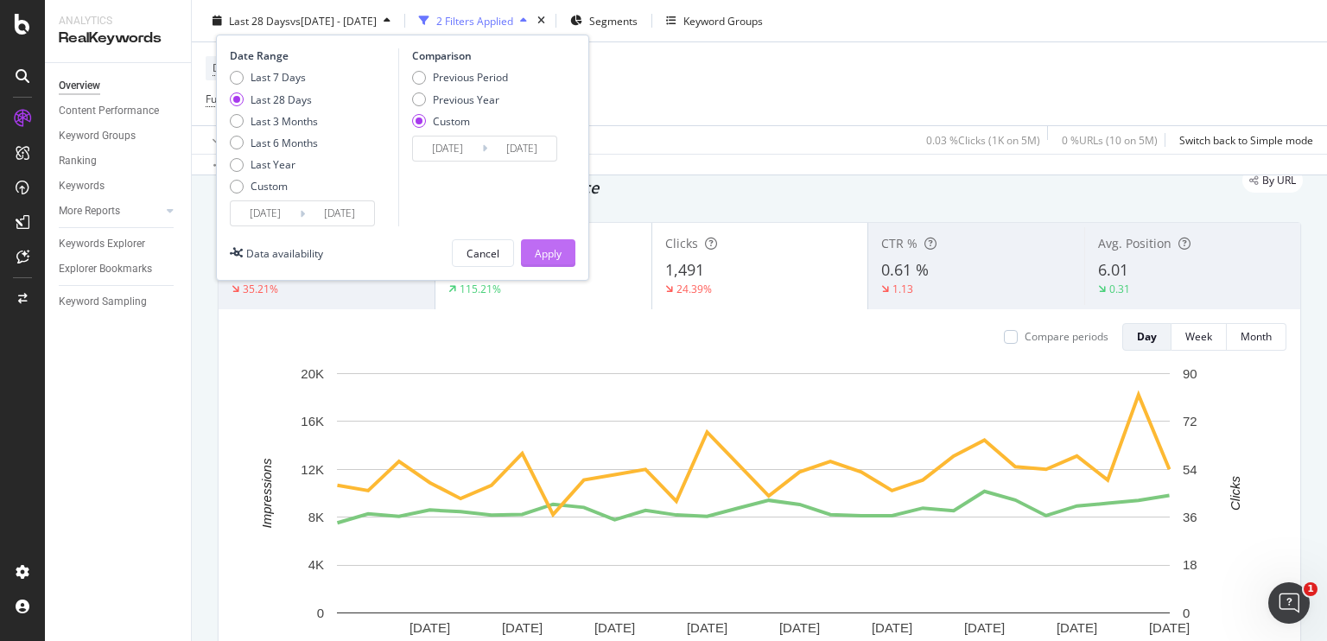
click at [556, 251] on div "Apply" at bounding box center [548, 252] width 27 height 15
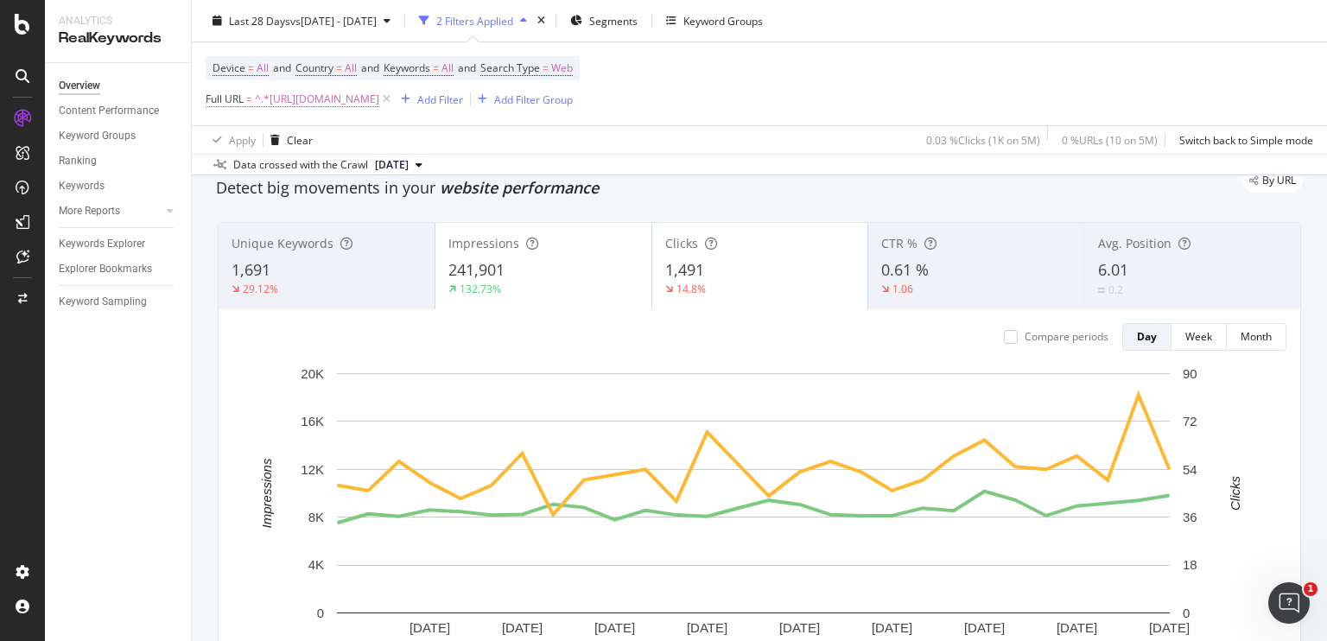
click at [379, 101] on span "^.*[URL][DOMAIN_NAME]" at bounding box center [317, 99] width 124 height 24
click at [394, 97] on icon at bounding box center [386, 99] width 15 height 17
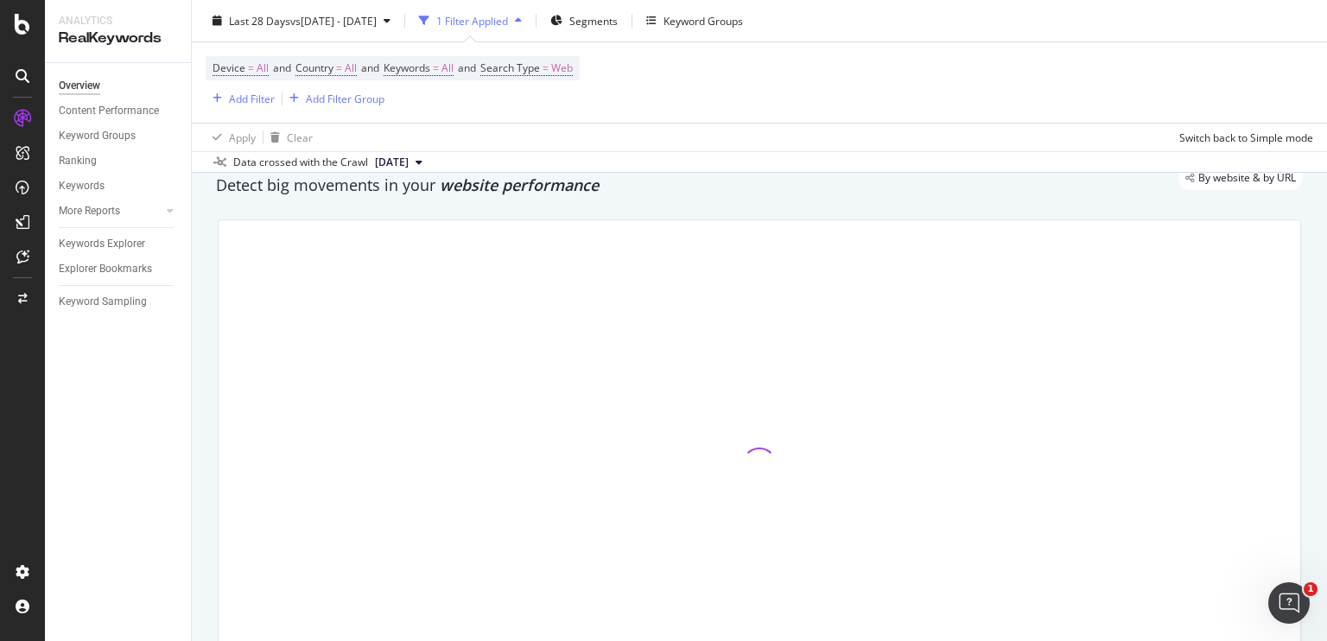
scroll to position [60, 0]
click at [243, 103] on div "Add Filter" at bounding box center [252, 98] width 46 height 15
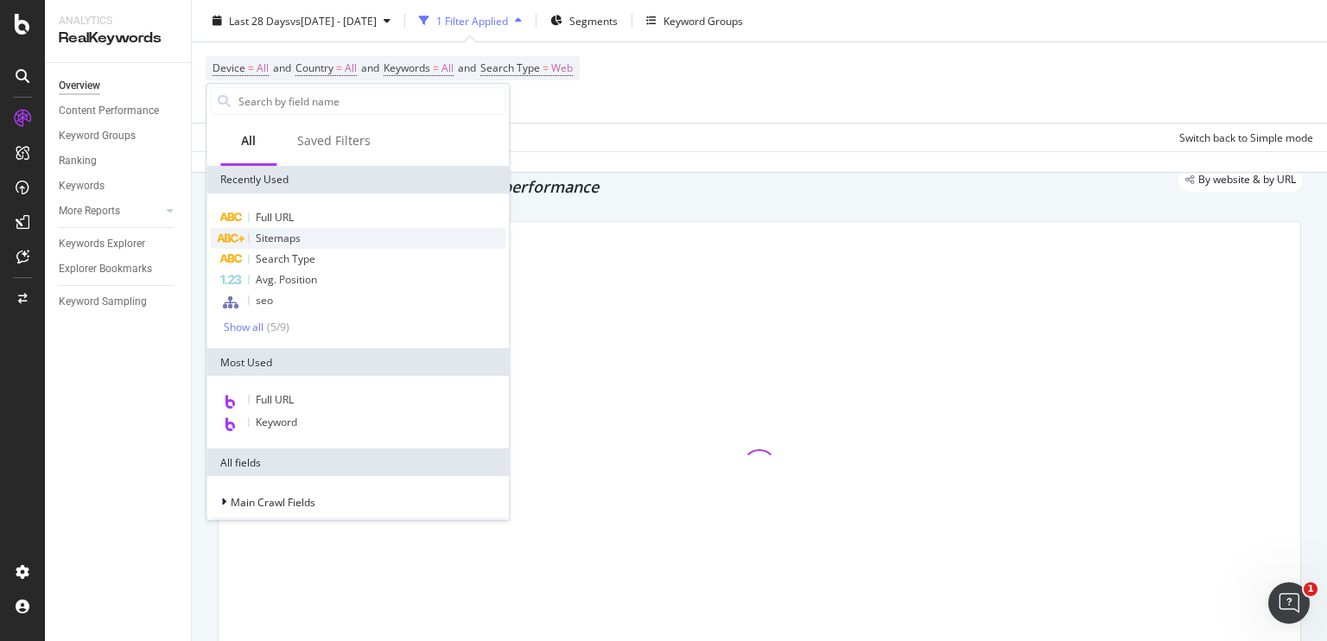
click at [314, 236] on div "Sitemaps" at bounding box center [357, 238] width 295 height 21
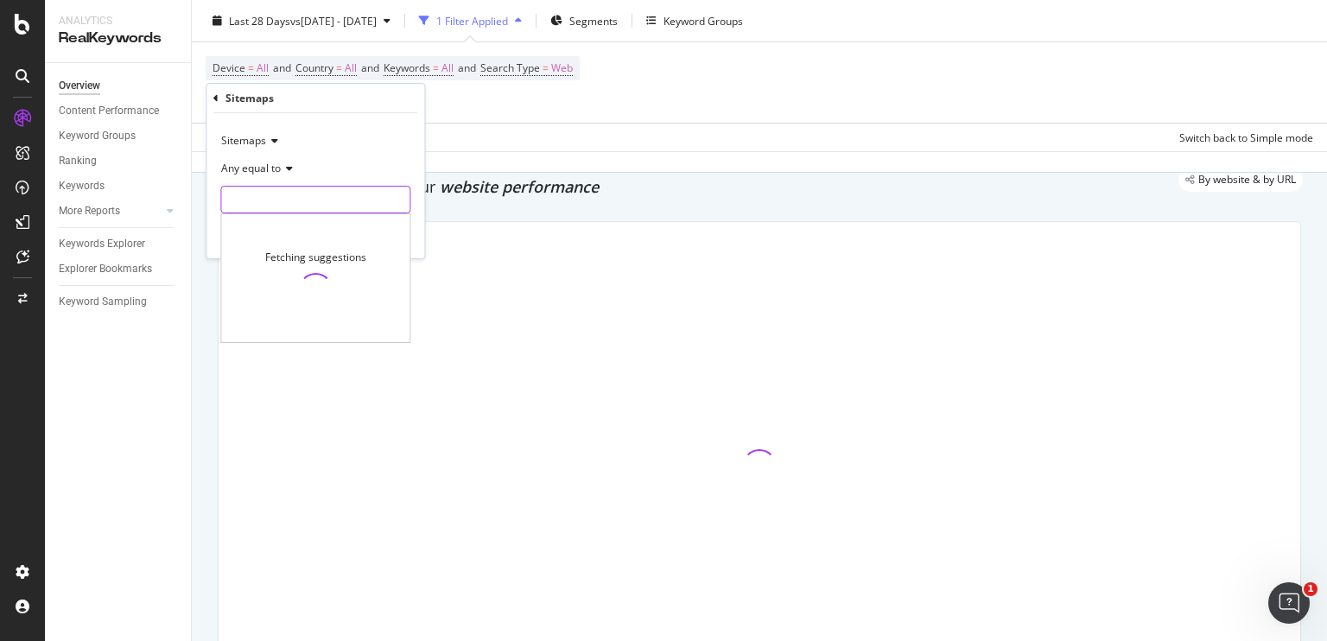
click at [306, 193] on input "text" at bounding box center [315, 200] width 188 height 28
paste input "[URL][DOMAIN_NAME]"
click at [293, 203] on input "[URL][DOMAIN_NAME]" at bounding box center [302, 200] width 163 height 28
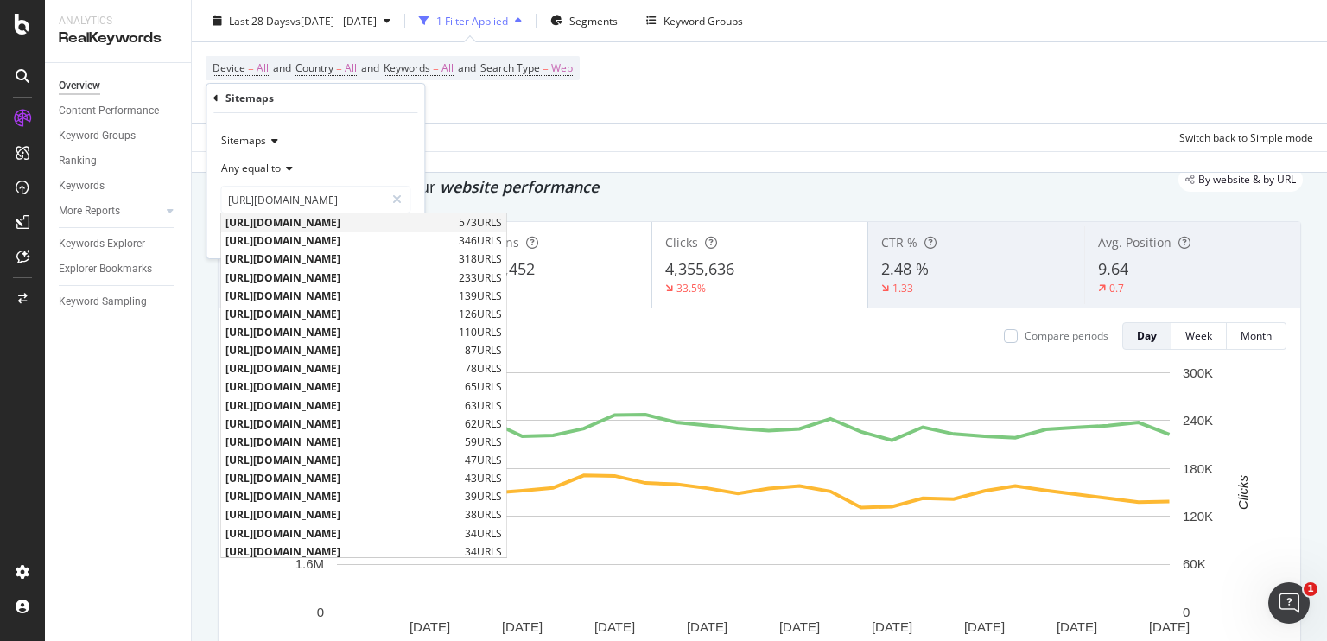
click at [329, 228] on span "[URL][DOMAIN_NAME]" at bounding box center [339, 222] width 229 height 15
type input "[URL][DOMAIN_NAME]"
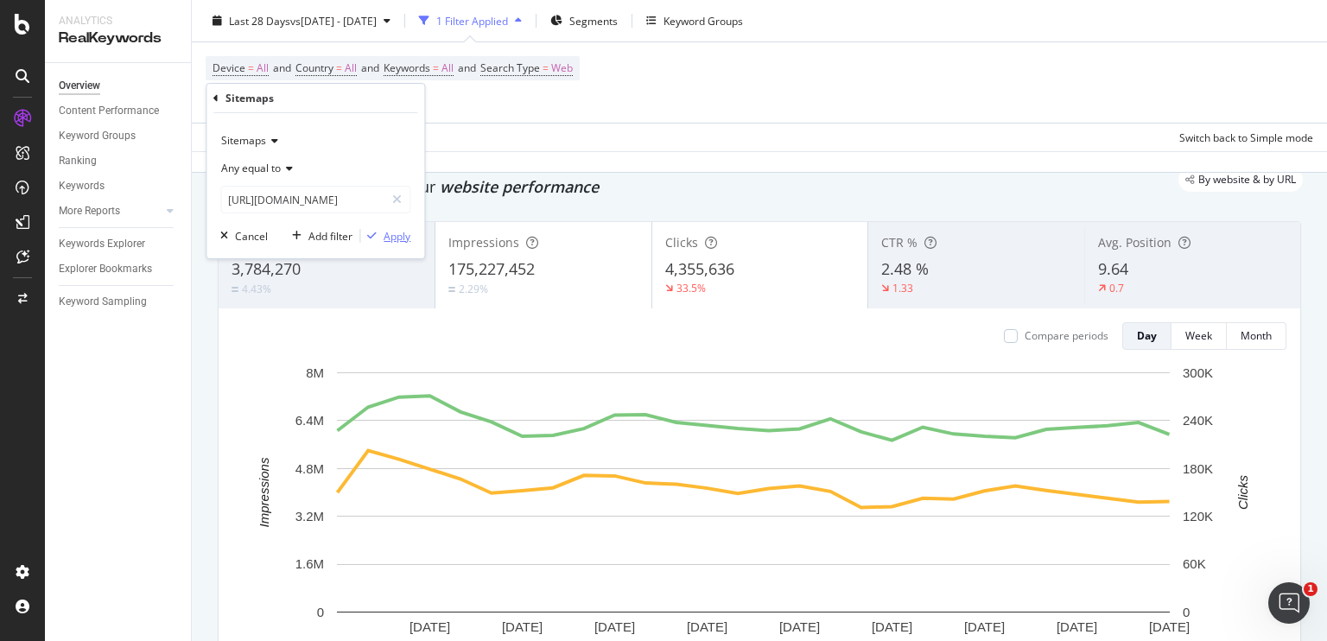
click at [383, 232] on div "button" at bounding box center [371, 236] width 23 height 10
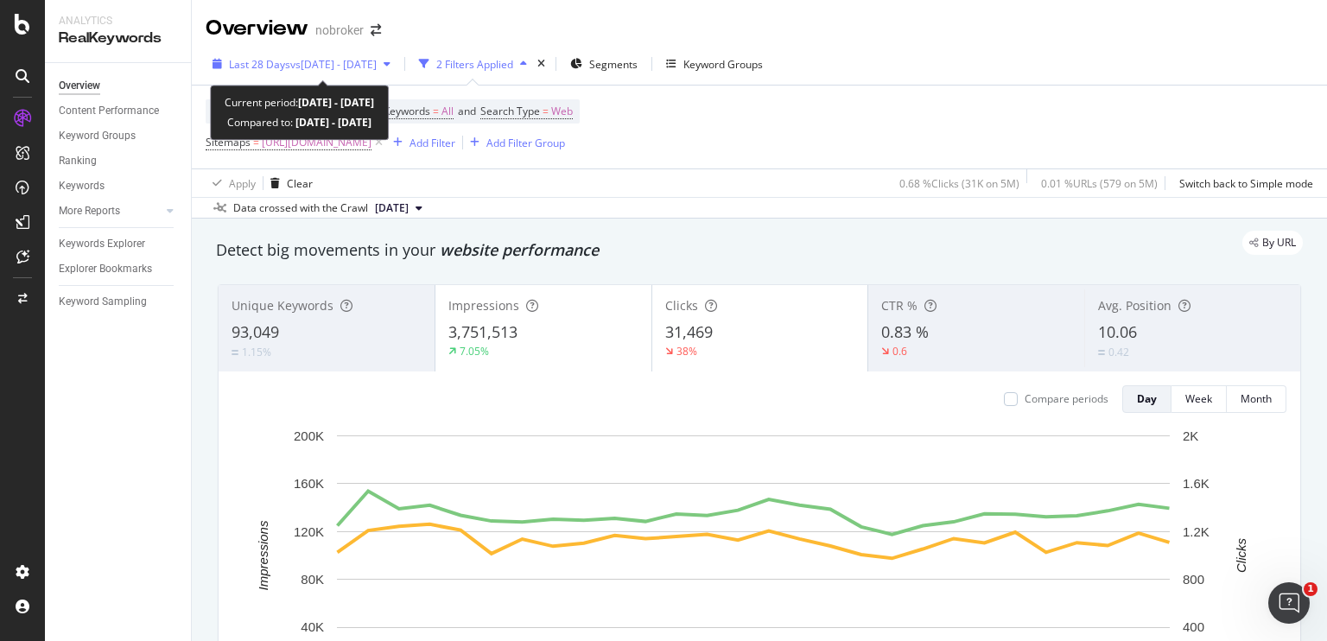
click at [356, 69] on span "vs [DATE] - [DATE]" at bounding box center [333, 64] width 86 height 15
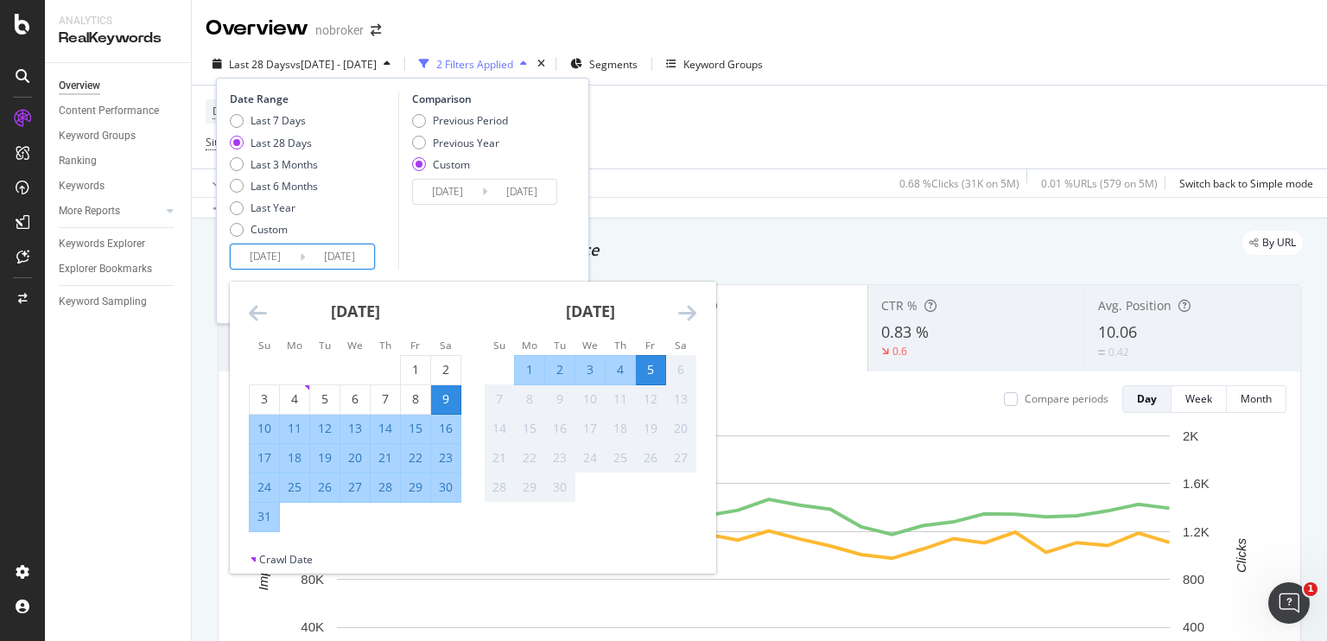
click at [254, 261] on input "[DATE]" at bounding box center [265, 256] width 69 height 24
click at [536, 378] on div "1" at bounding box center [529, 370] width 29 height 29
type input "[DATE]"
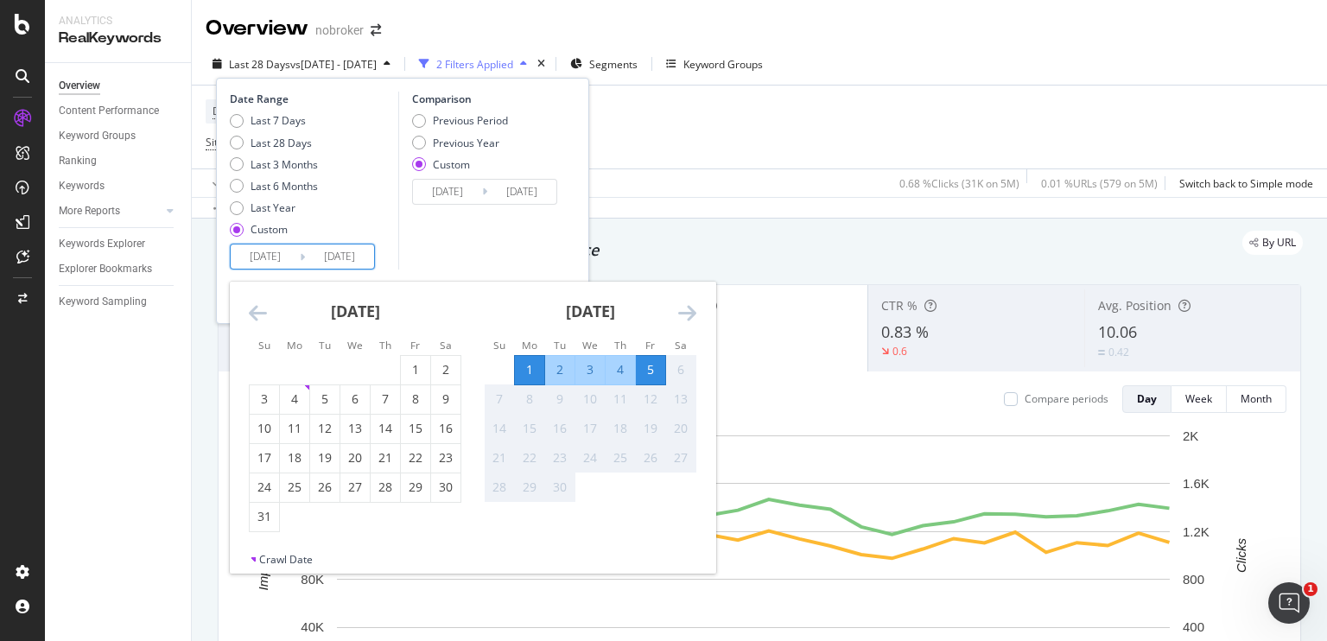
click at [522, 266] on div "Comparison Previous Period Previous Year Custom [DATE] Navigate forward to inte…" at bounding box center [480, 181] width 164 height 178
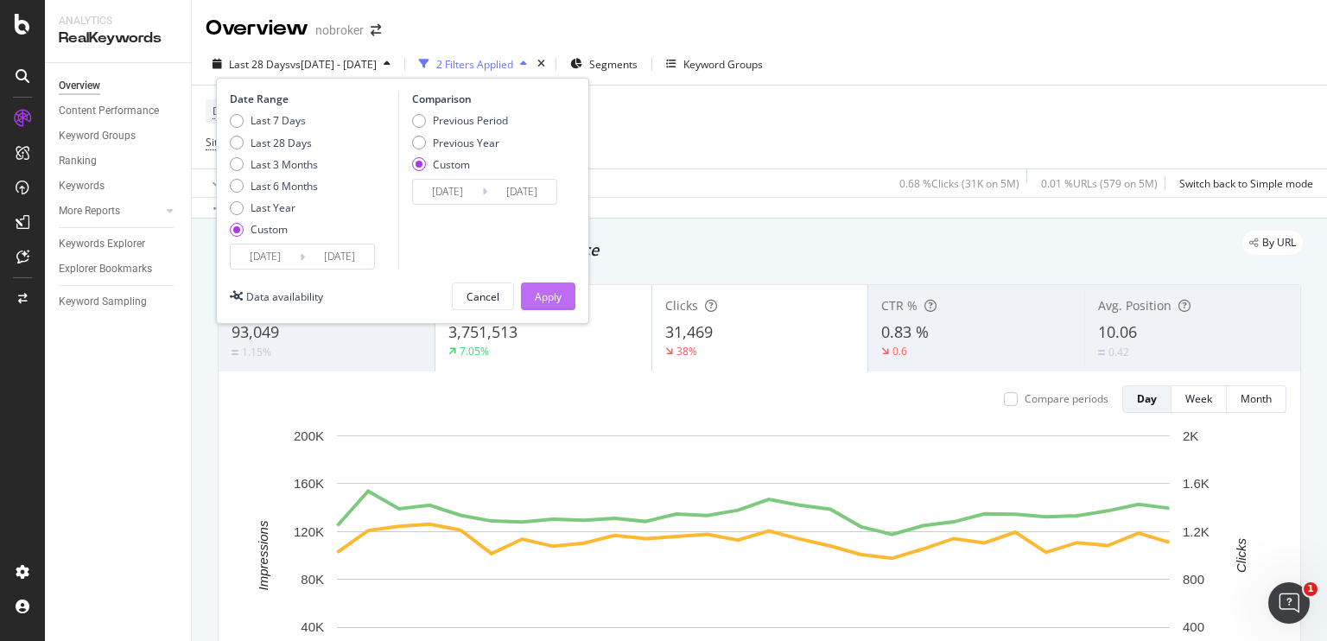
click at [545, 301] on div "Apply" at bounding box center [548, 296] width 27 height 15
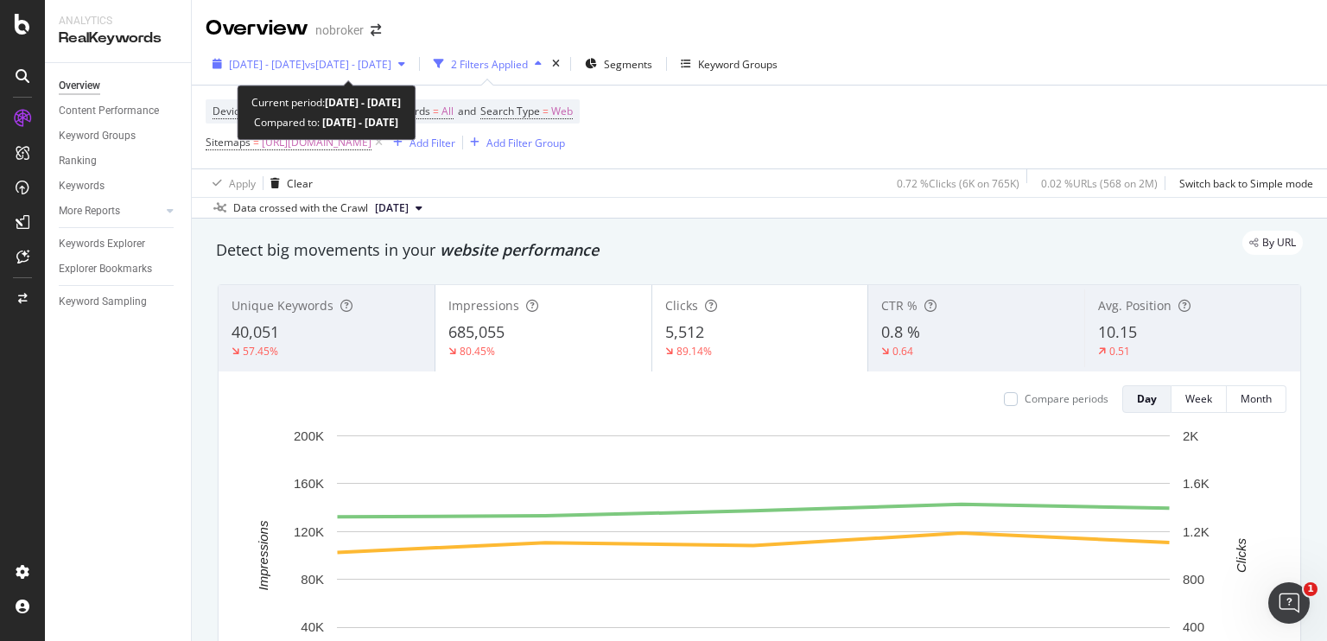
click at [364, 53] on div "[DATE] - [DATE] vs [DATE] - [DATE]" at bounding box center [309, 64] width 206 height 26
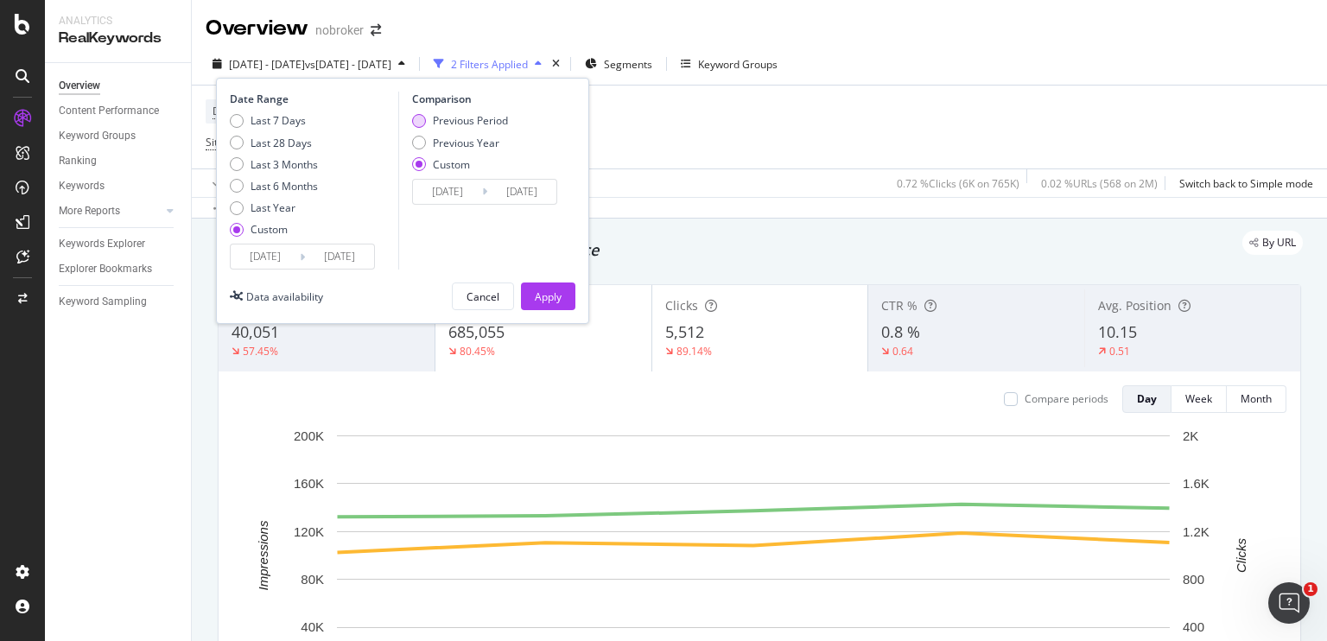
click at [420, 117] on div "Previous Period" at bounding box center [419, 121] width 14 height 14
type input "[DATE]"
click at [542, 289] on div "Apply" at bounding box center [548, 296] width 27 height 15
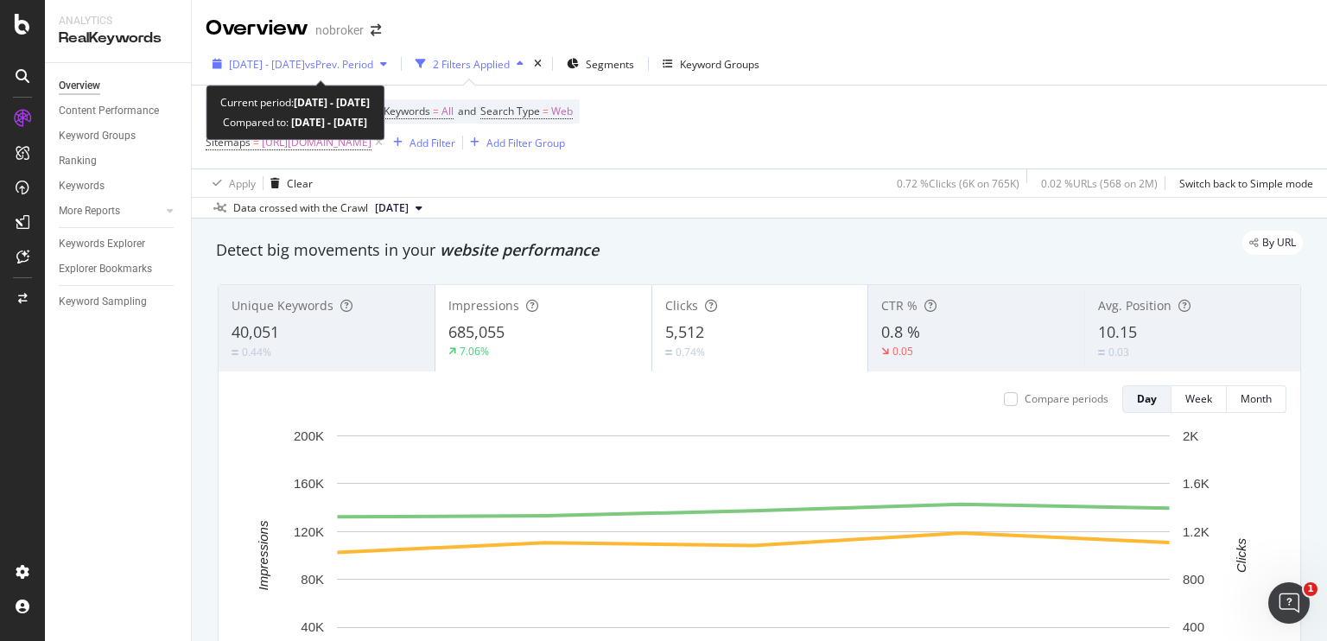
click at [371, 67] on span "vs Prev. Period" at bounding box center [339, 64] width 68 height 15
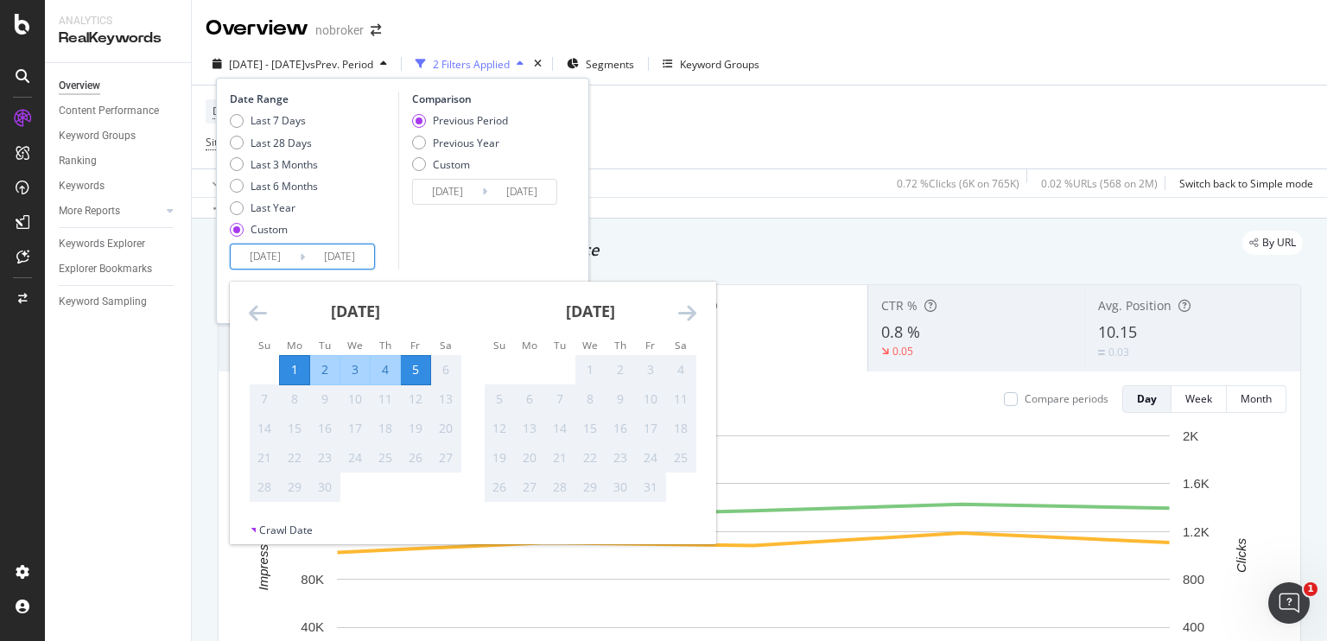
click at [267, 257] on input "[DATE]" at bounding box center [265, 256] width 69 height 24
click at [251, 312] on icon "Move backward to switch to the previous month." at bounding box center [258, 312] width 18 height 21
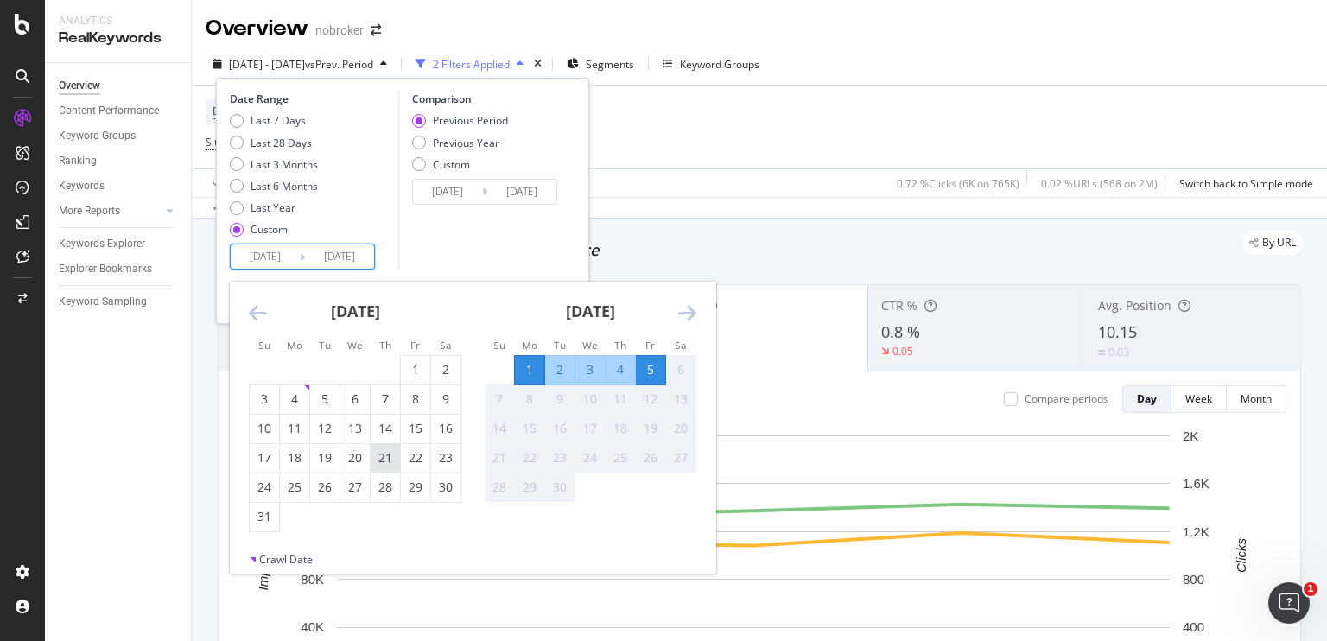
click at [379, 463] on div "21" at bounding box center [385, 457] width 29 height 17
type input "[DATE]"
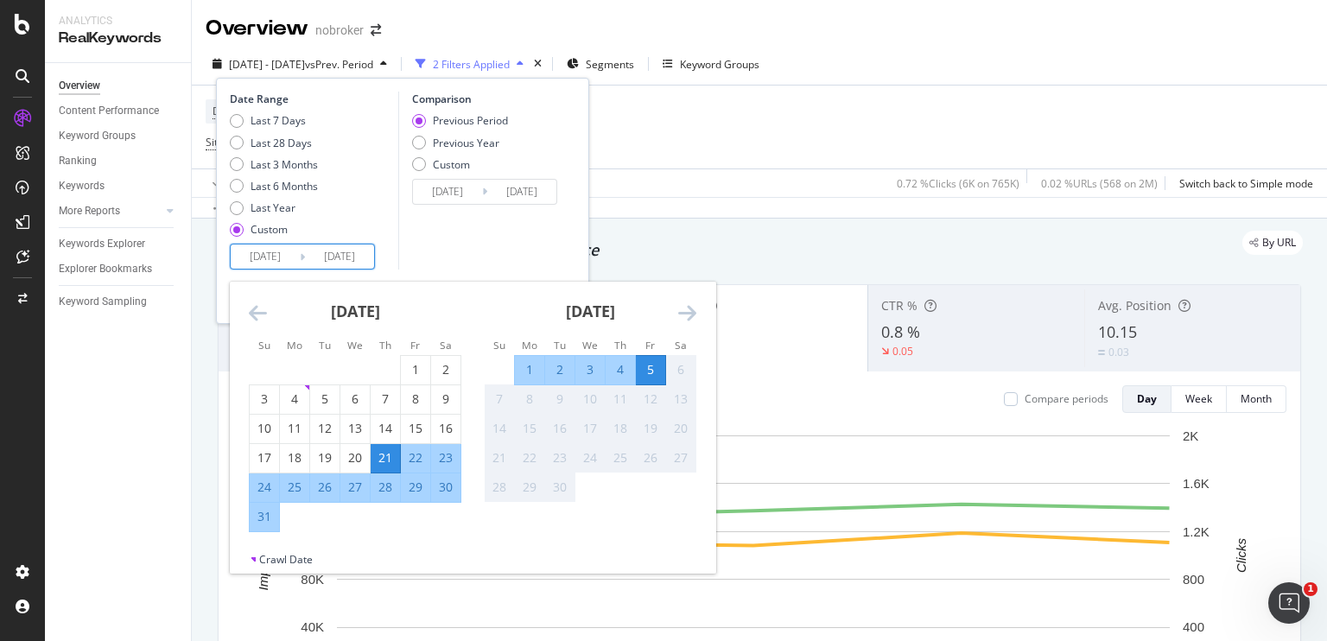
click at [542, 248] on div "Comparison Previous Period Previous Year Custom [DATE] Navigate forward to inte…" at bounding box center [480, 181] width 164 height 178
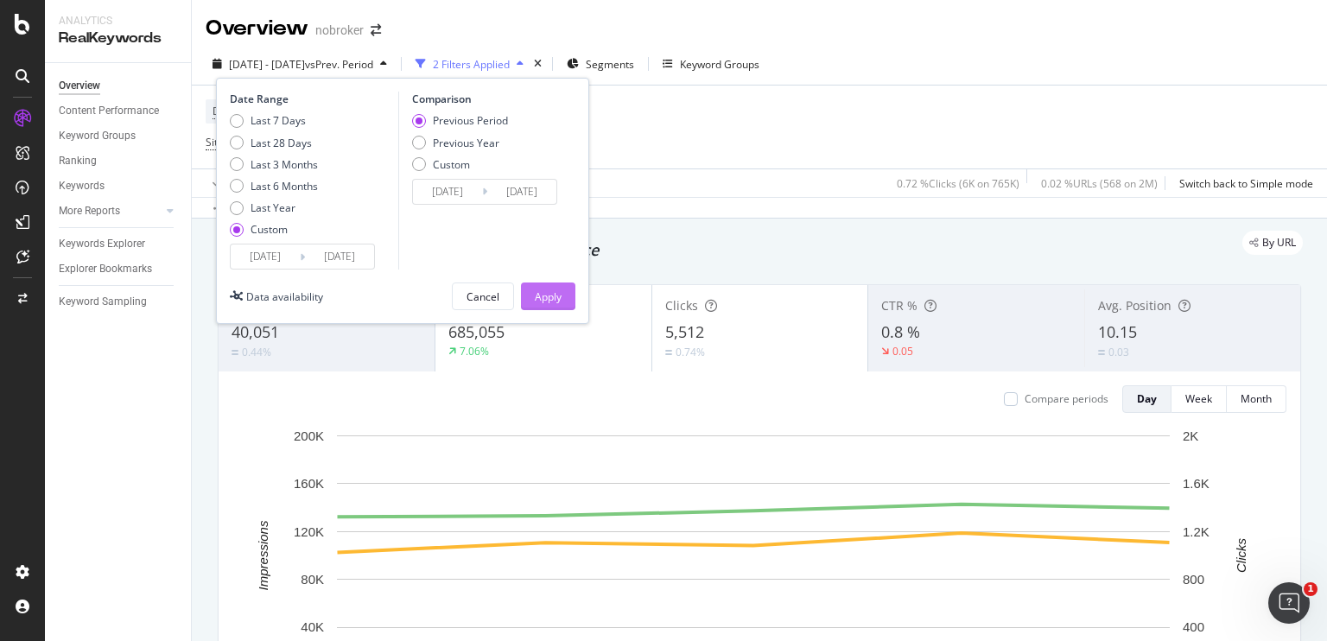
click at [557, 291] on div "Apply" at bounding box center [548, 296] width 27 height 15
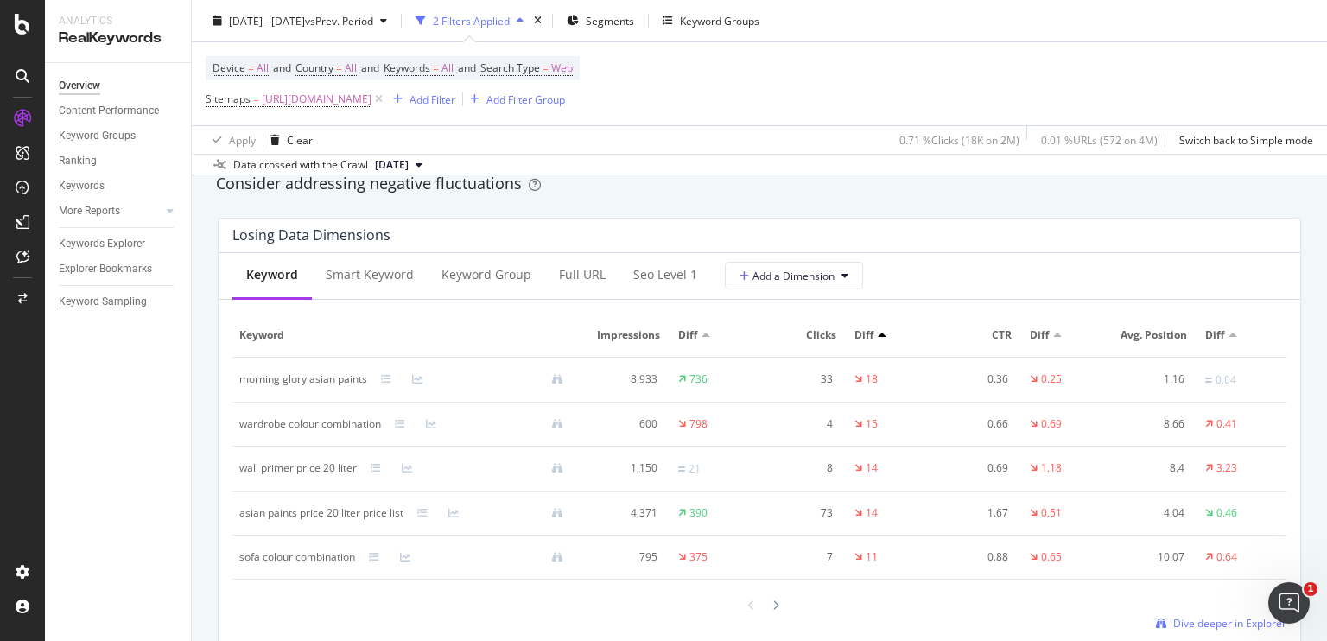
scroll to position [2014, 0]
drag, startPoint x: 225, startPoint y: 396, endPoint x: 202, endPoint y: 396, distance: 23.3
click at [202, 396] on div "By URL Detect big movements in your website performance Unique Keywords 69,802 …" at bounding box center [759, 38] width 1135 height 3669
copy div "morning glory asian paints"
drag, startPoint x: 238, startPoint y: 399, endPoint x: 226, endPoint y: 404, distance: 13.2
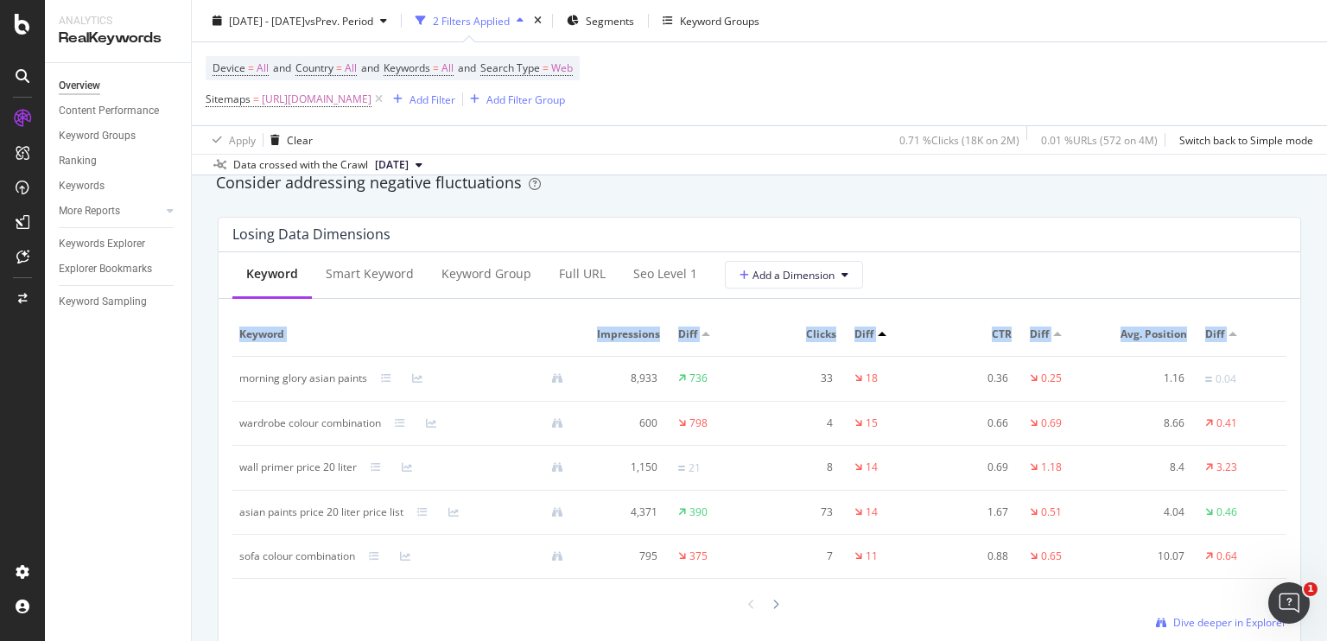
click at [226, 404] on div "Keyword Smart Keyword Keyword Group Full URL seo Level 1 Add a Dimension Keywor…" at bounding box center [759, 447] width 1081 height 391
click at [224, 414] on div "Keyword Smart Keyword Keyword Group Full URL seo Level 1 Add a Dimension Keywor…" at bounding box center [759, 447] width 1081 height 391
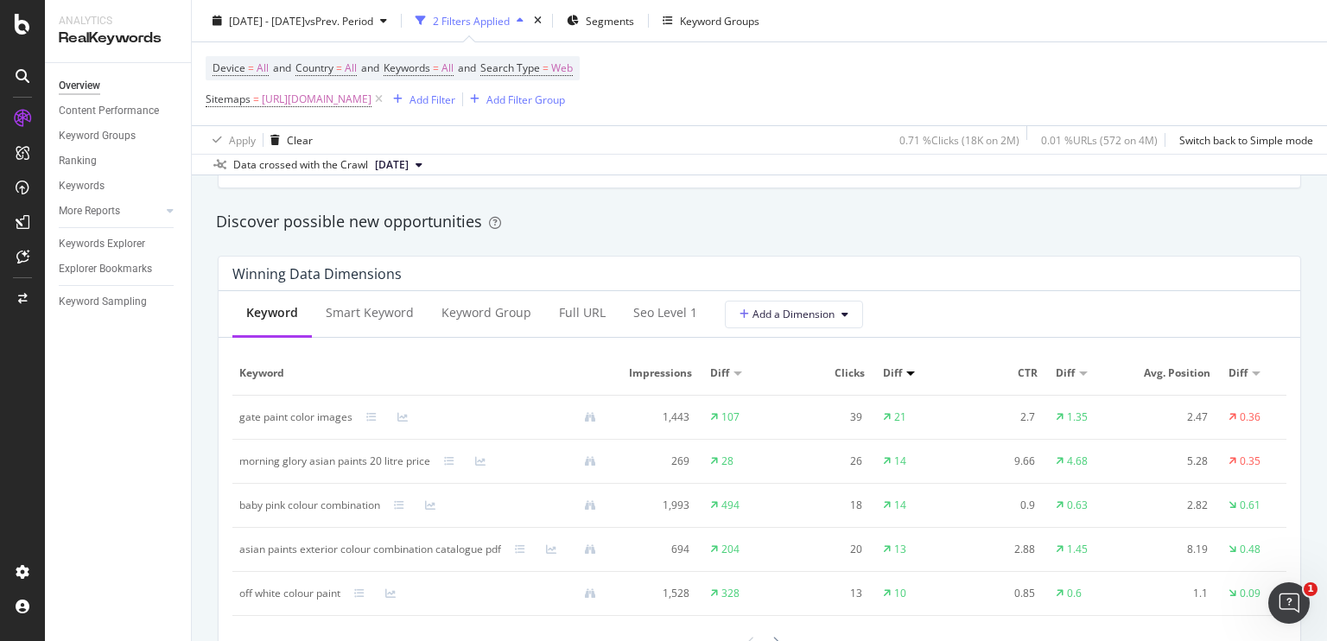
scroll to position [1482, 0]
copy div "gate paint color images"
drag, startPoint x: 239, startPoint y: 421, endPoint x: 352, endPoint y: 428, distance: 113.4
click at [352, 428] on td "gate paint color images" at bounding box center [424, 418] width 384 height 44
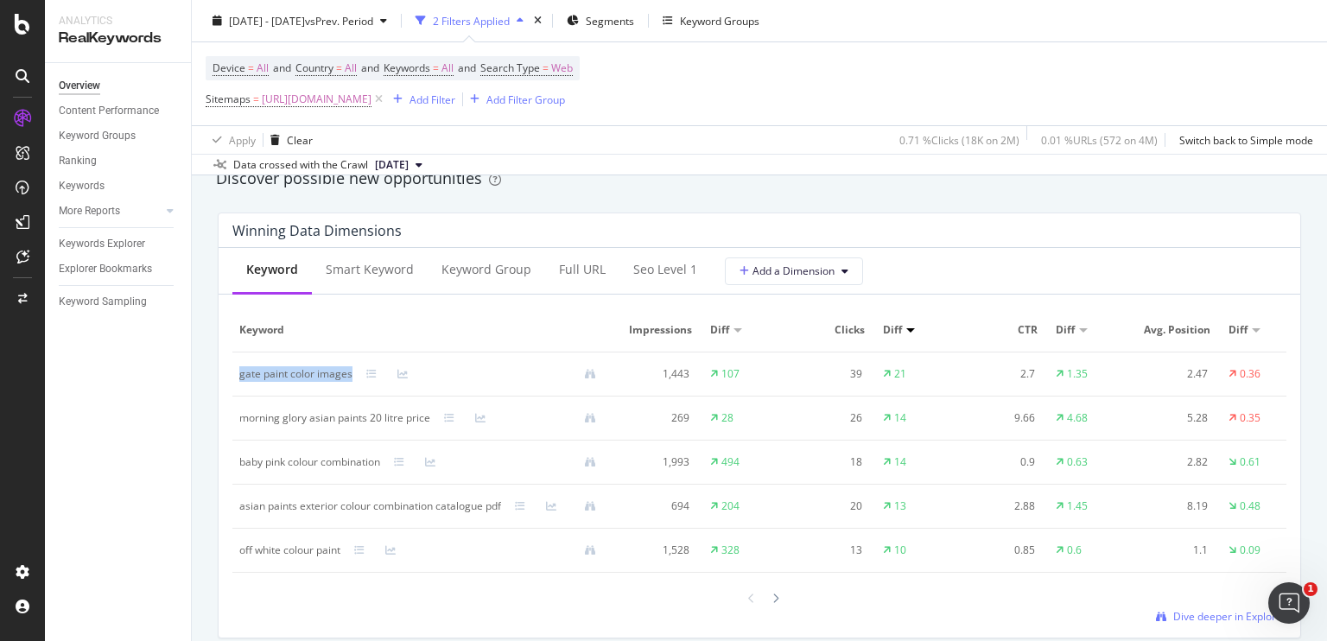
scroll to position [1527, 0]
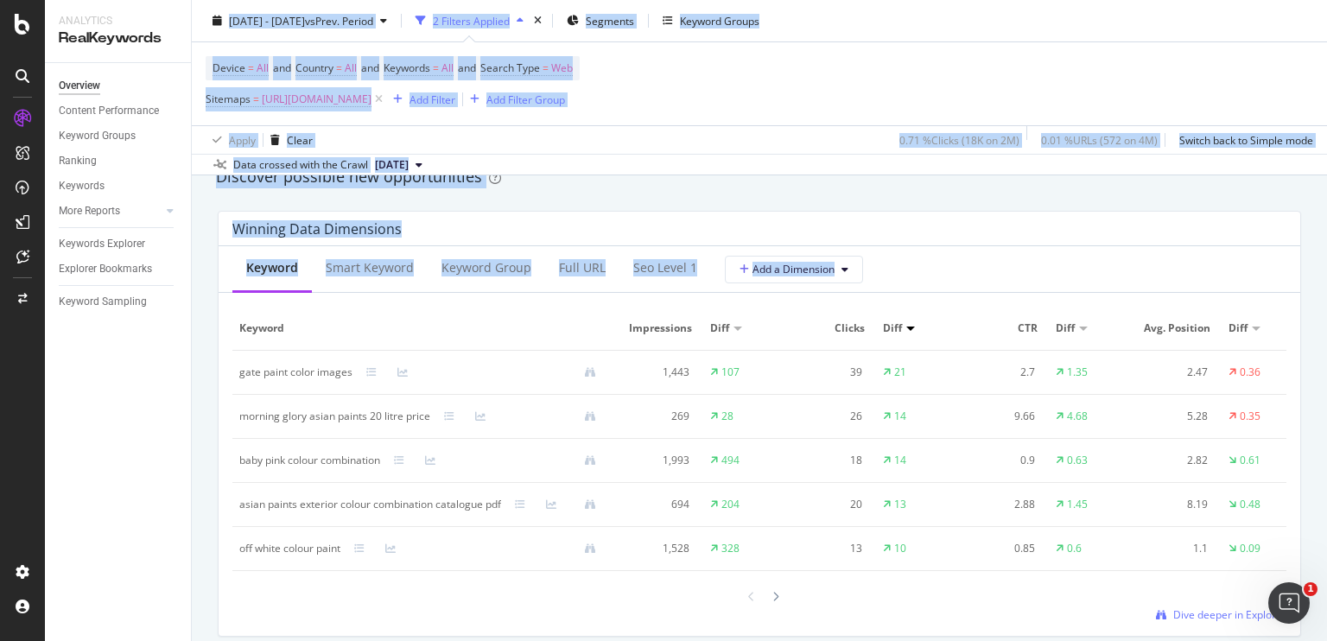
drag, startPoint x: 225, startPoint y: 409, endPoint x: 181, endPoint y: 415, distance: 43.5
click at [181, 415] on div "Analytics RealKeywords Overview Content Performance Keyword Groups Ranking Keyw…" at bounding box center [686, 320] width 1282 height 641
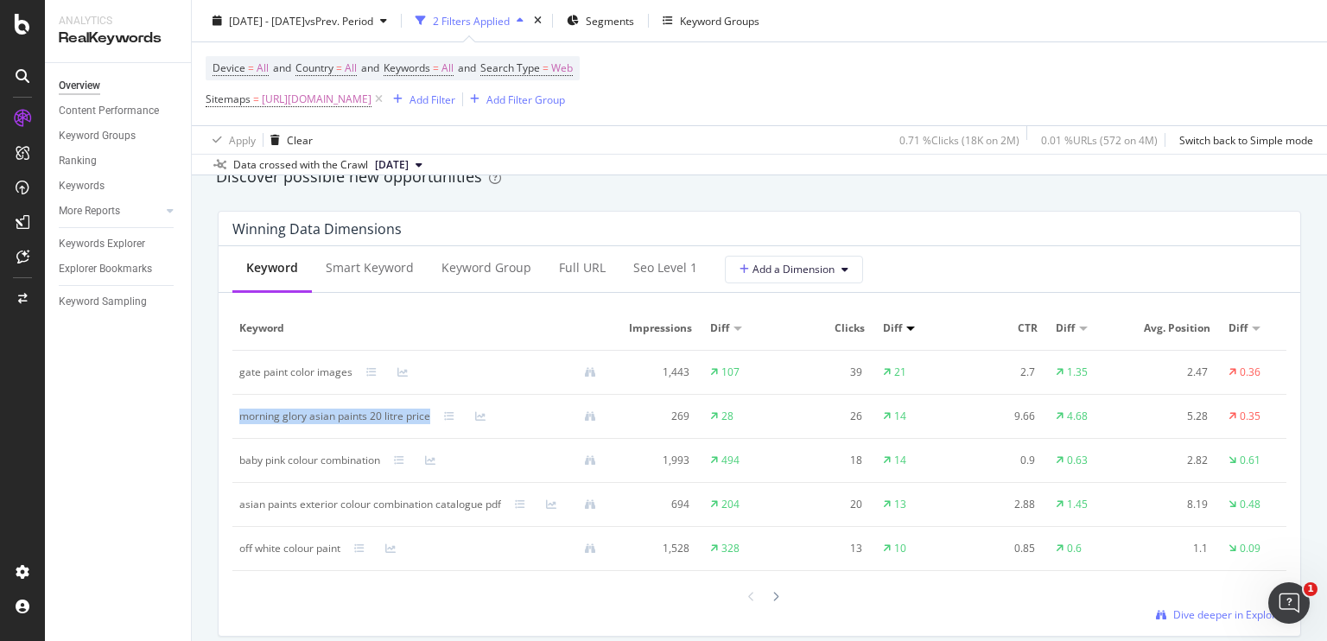
copy div "morning glory asian paints 20 litre price"
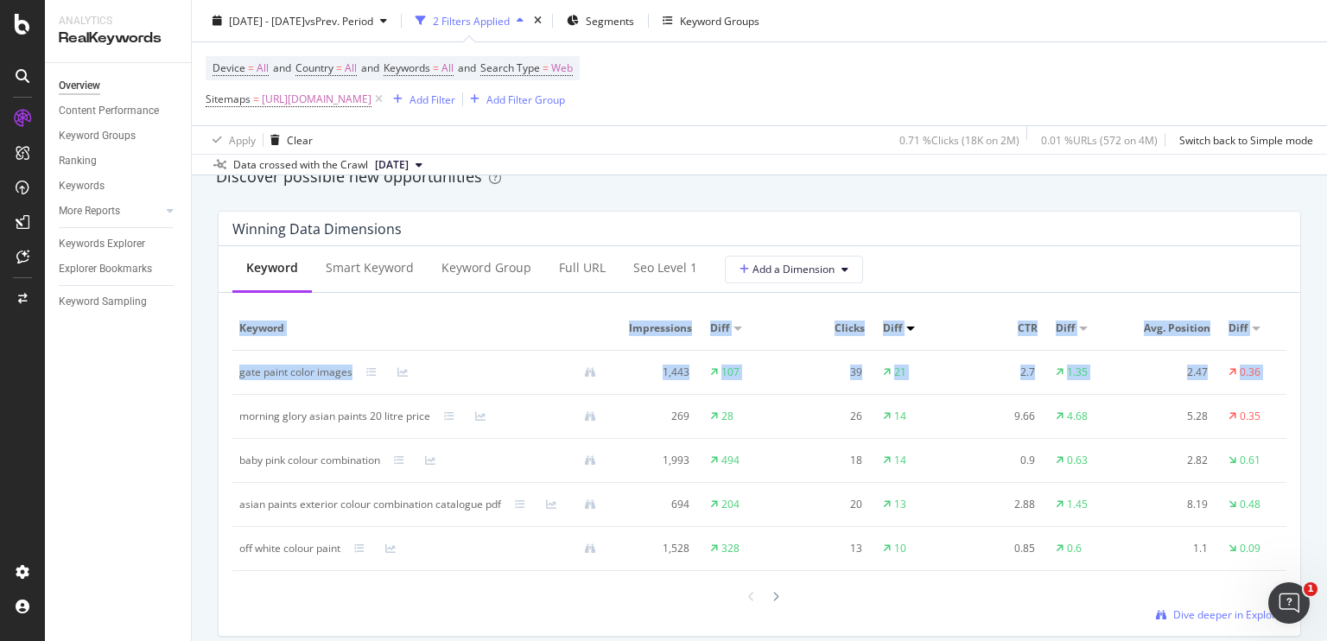
drag, startPoint x: 238, startPoint y: 417, endPoint x: 218, endPoint y: 432, distance: 24.7
click at [219, 432] on div "Keyword Smart Keyword Keyword Group Full URL seo Level 1 Add a Dimension Keywor…" at bounding box center [759, 441] width 1081 height 390
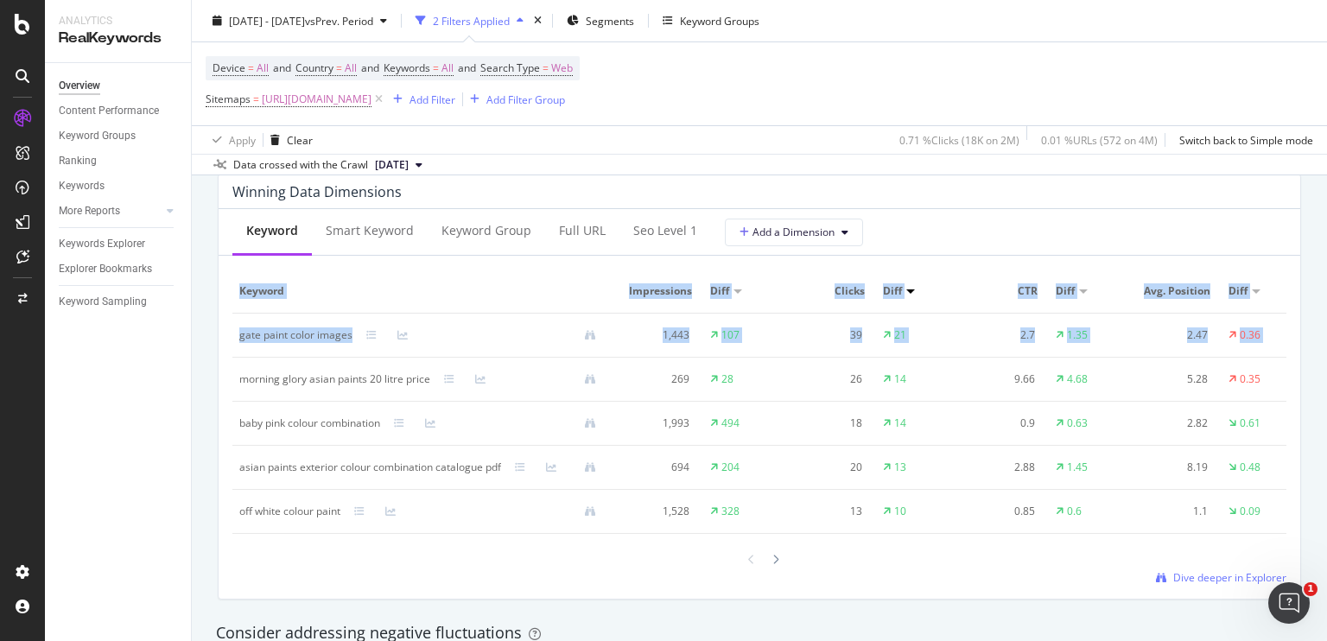
scroll to position [1565, 0]
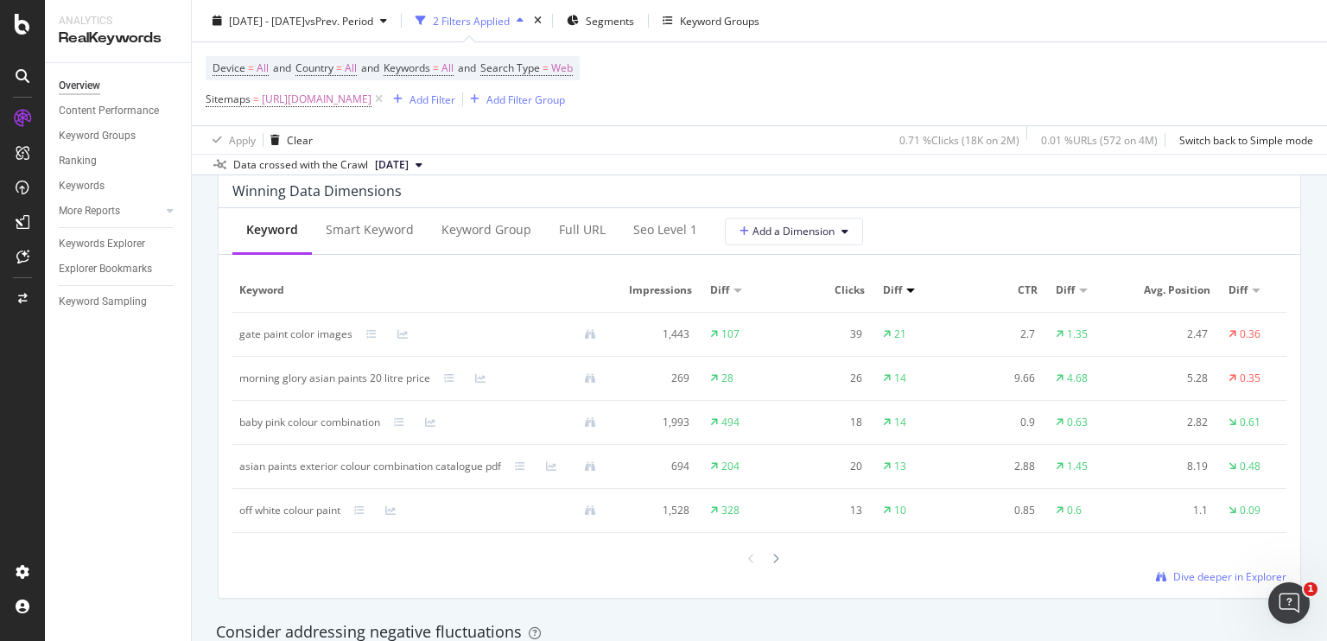
click at [237, 430] on td "baby pink colour combination" at bounding box center [424, 423] width 384 height 44
copy div "baby pink colour combination"
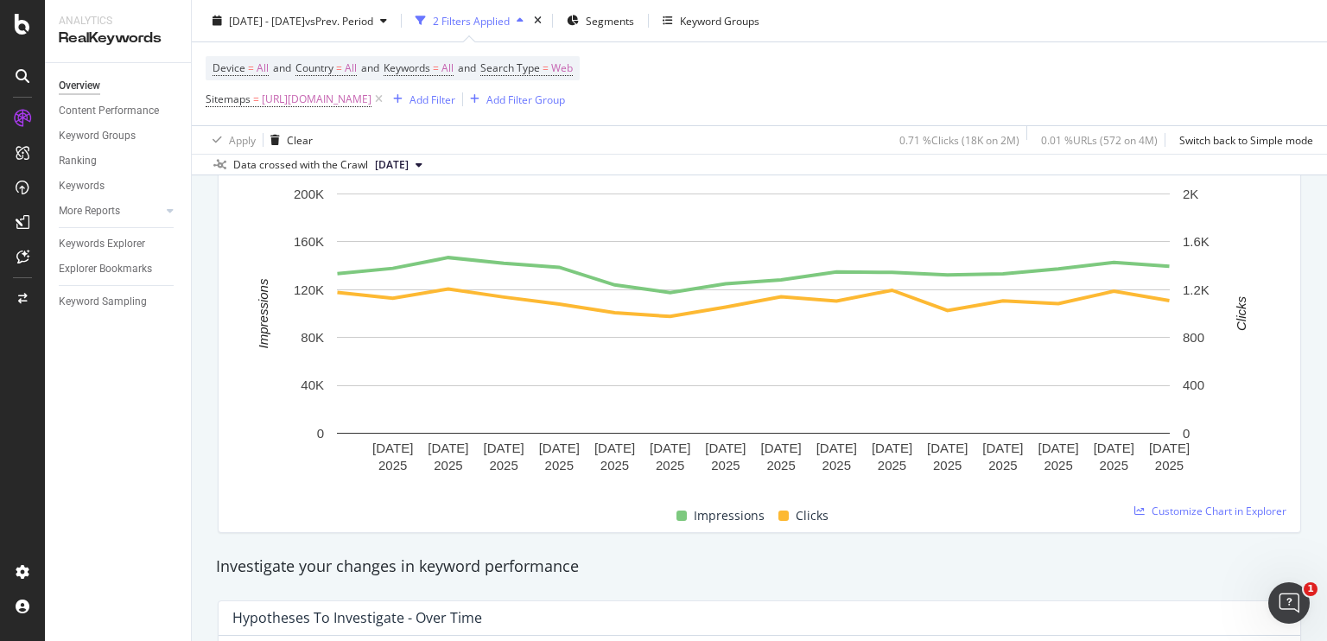
scroll to position [0, 0]
